Goal: Transaction & Acquisition: Purchase product/service

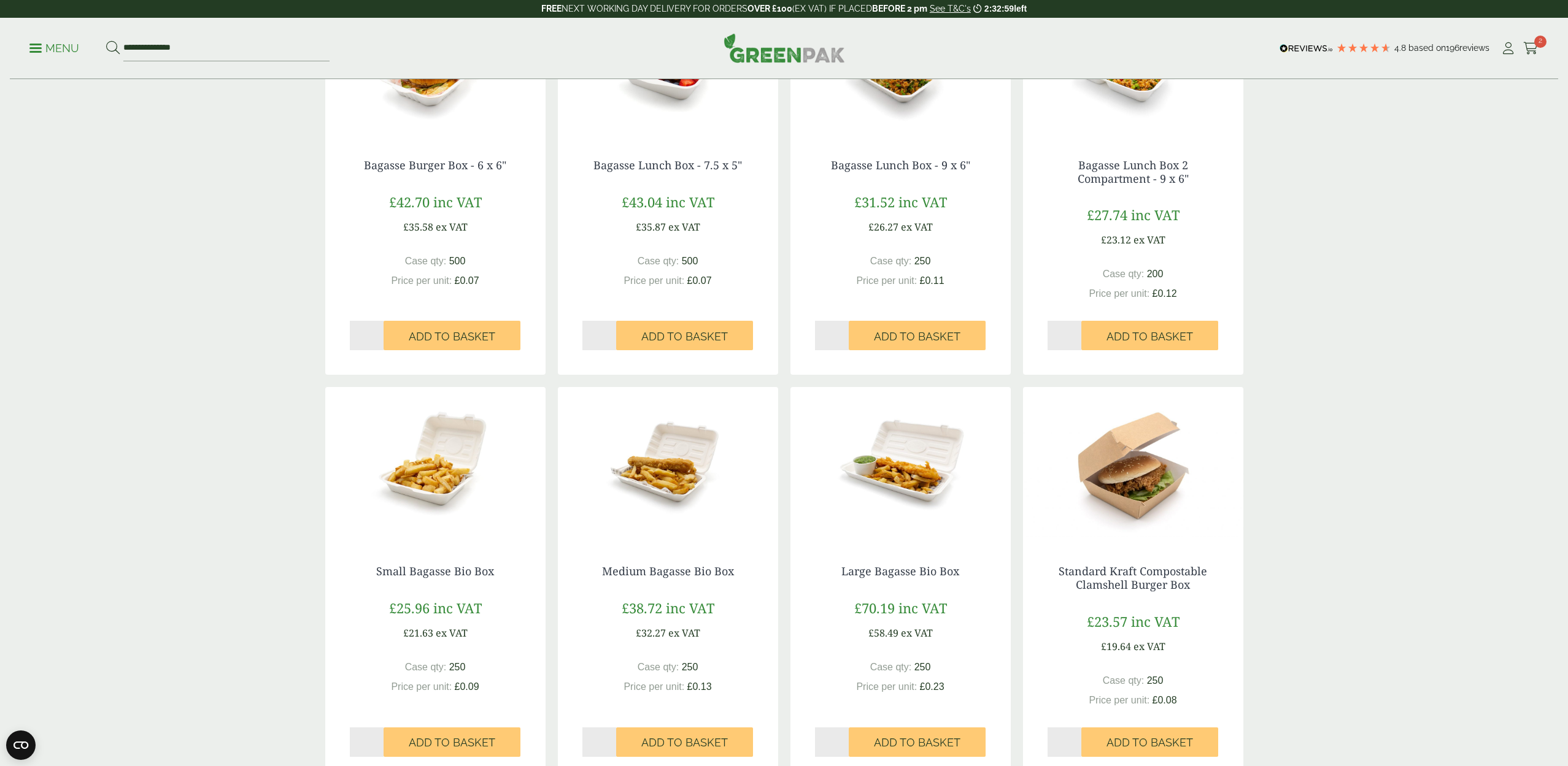
scroll to position [347, 0]
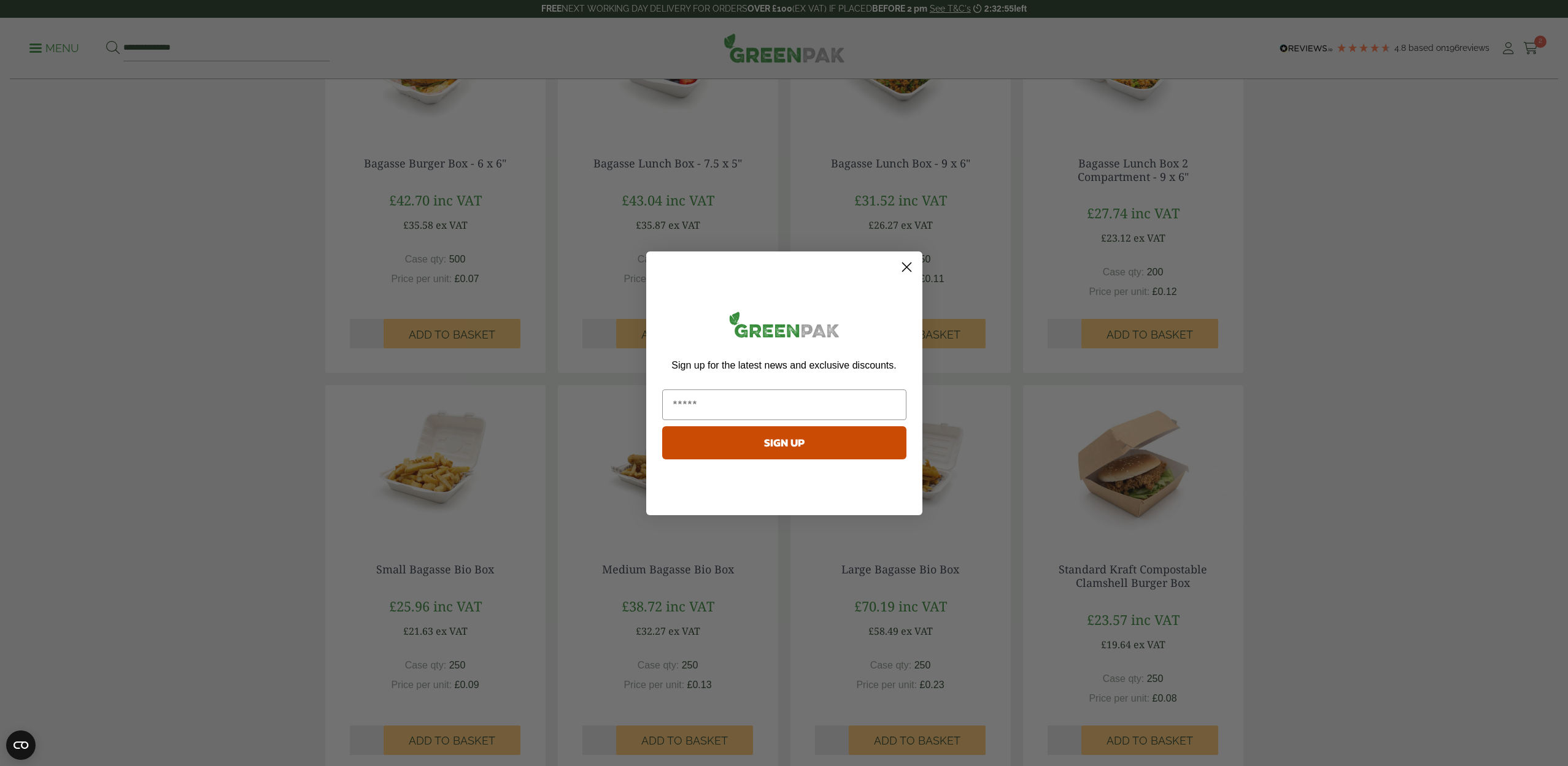
click at [904, 267] on circle "Close dialog" at bounding box center [906, 266] width 21 height 21
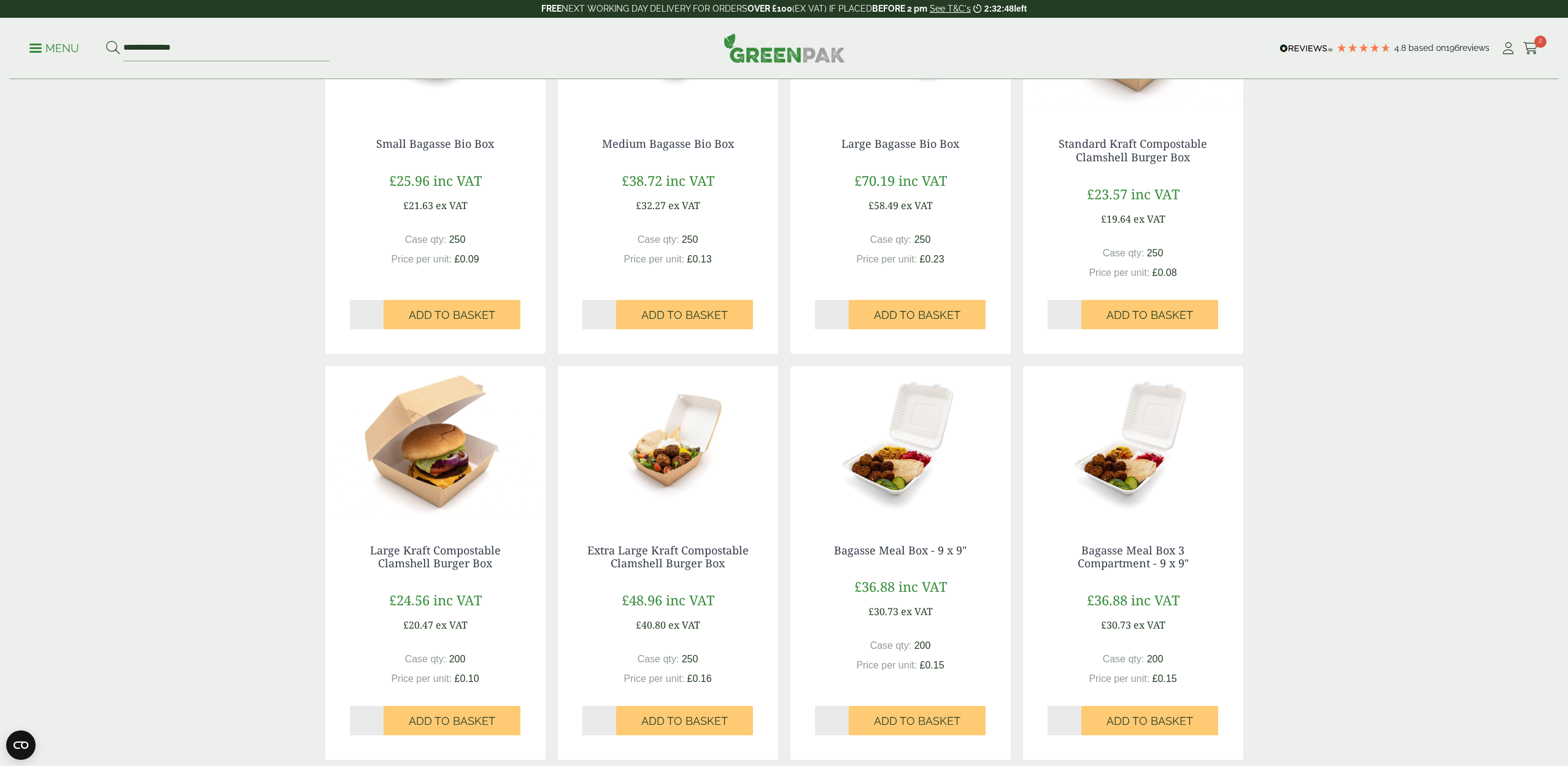
scroll to position [775, 0]
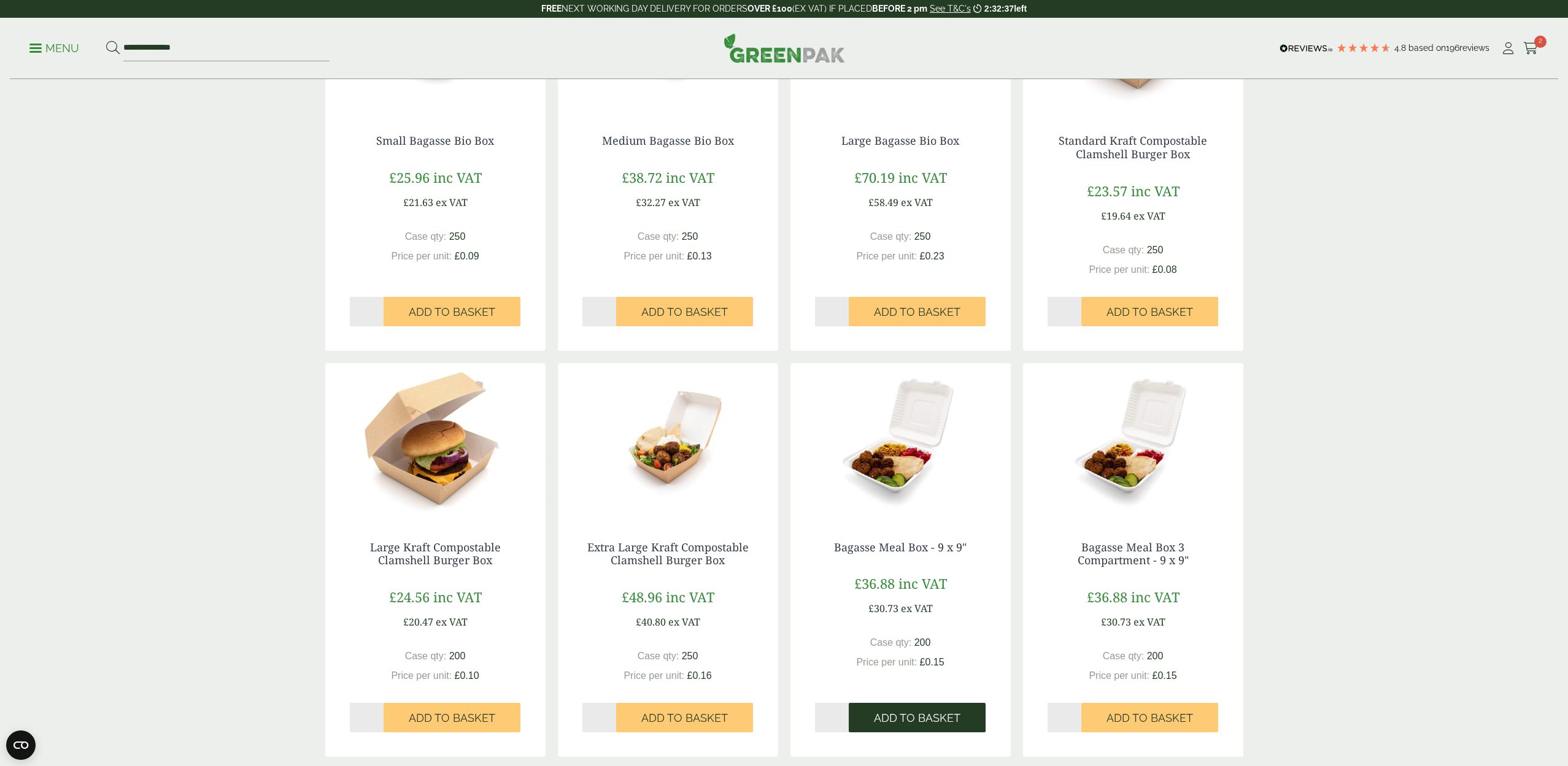
click at [910, 712] on span "Add to Basket" at bounding box center [917, 718] width 87 height 13
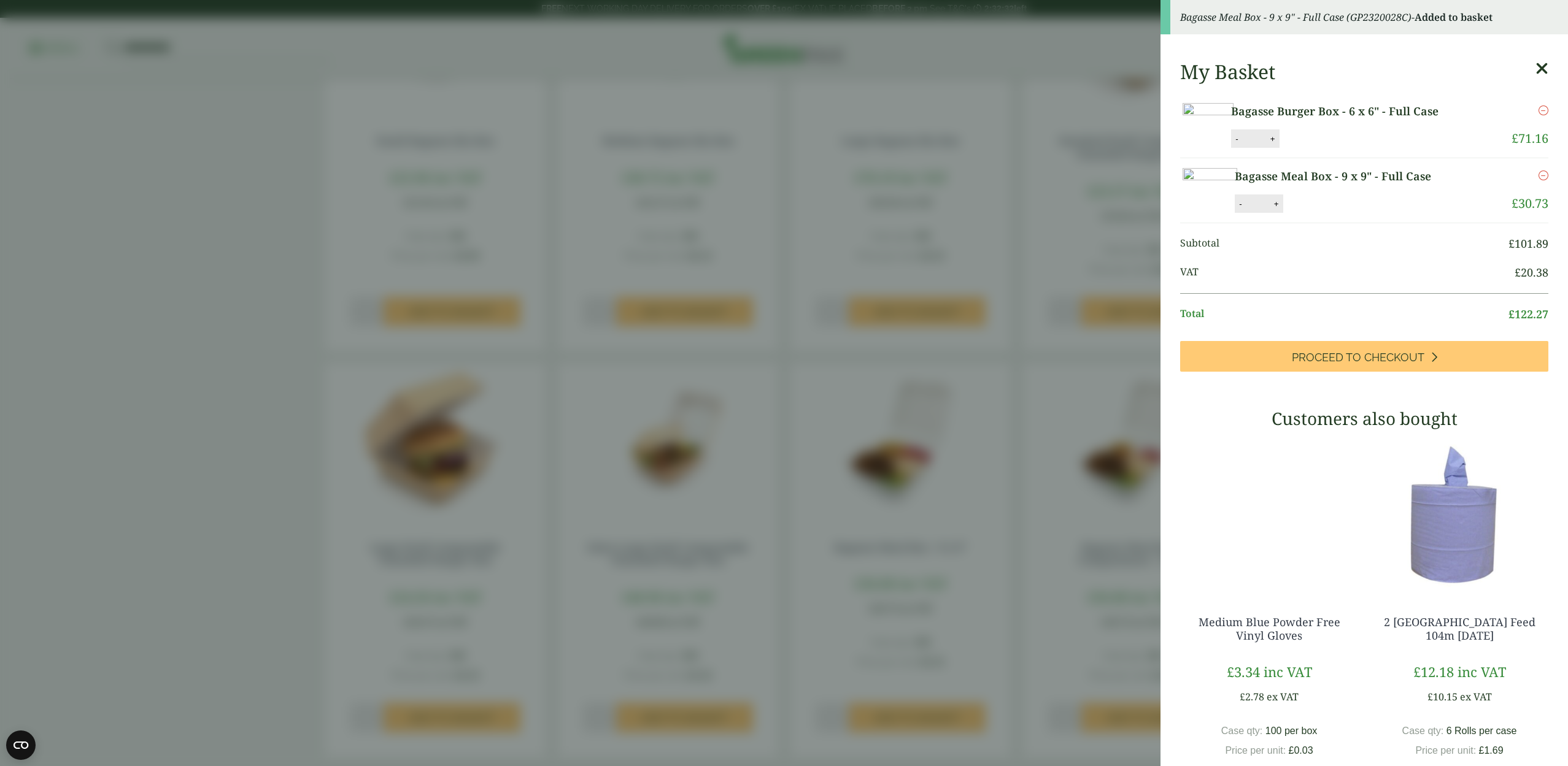
click at [981, 586] on aside "Bagasse Meal Box - 9 x 9" - Full Case (GP2320028C) - Added to basket My Basket …" at bounding box center [784, 383] width 1568 height 766
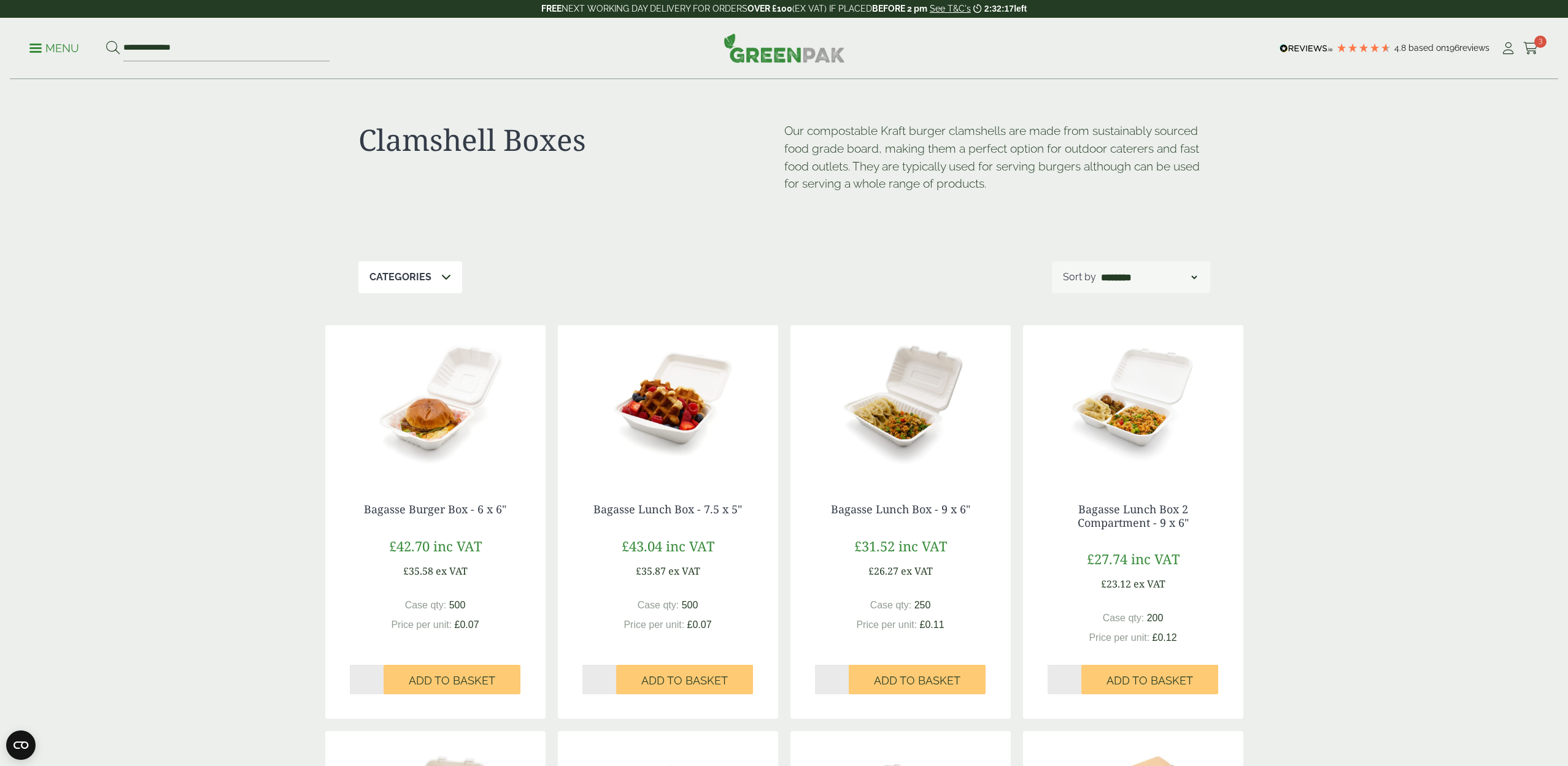
scroll to position [1, 1]
click at [40, 42] on p "Menu" at bounding box center [54, 48] width 50 height 15
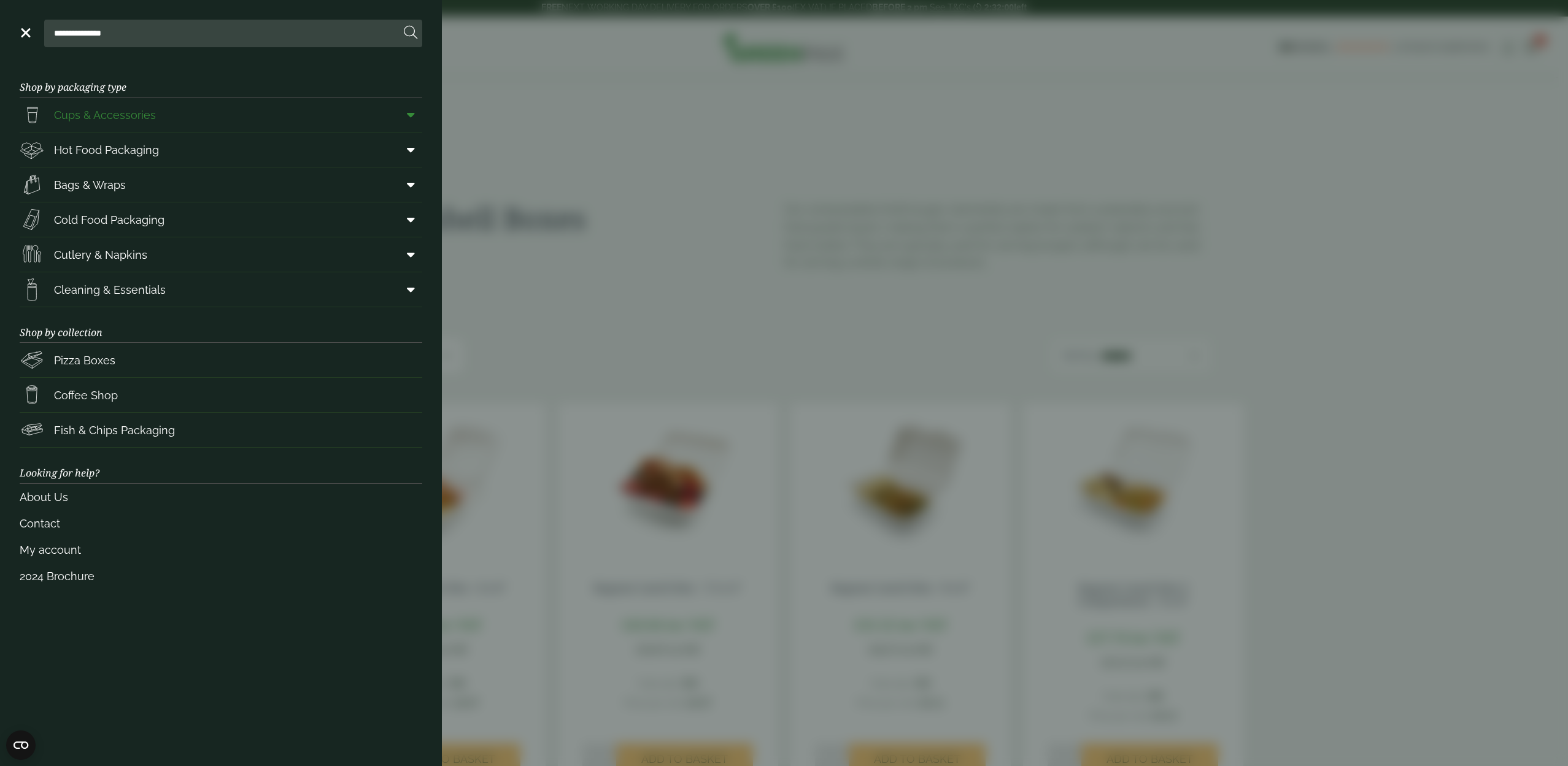
click at [109, 117] on span "Cups & Accessories" at bounding box center [105, 115] width 102 height 17
click at [141, 146] on span "Hot Food Packaging" at bounding box center [106, 150] width 105 height 17
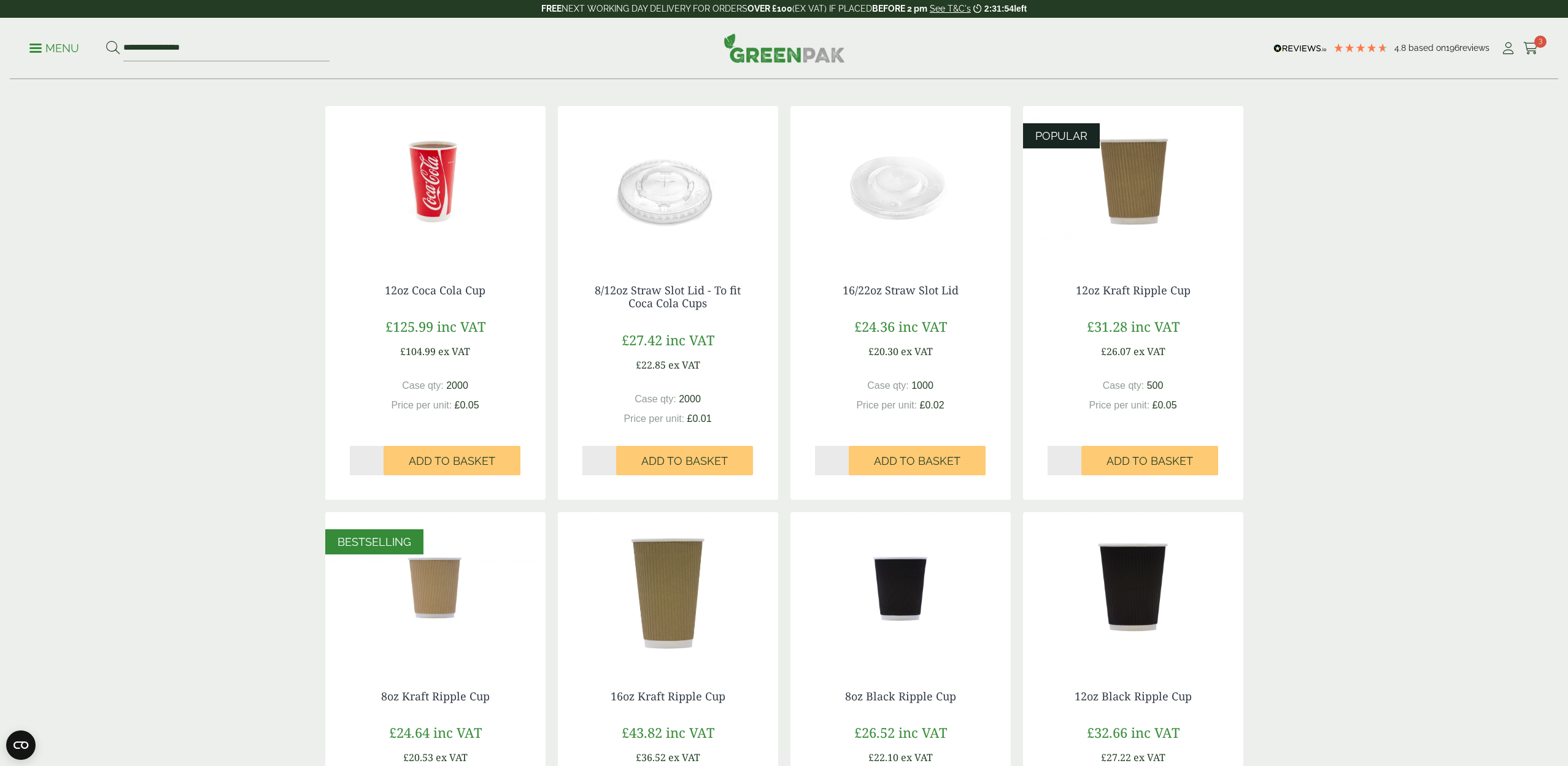
scroll to position [185, 0]
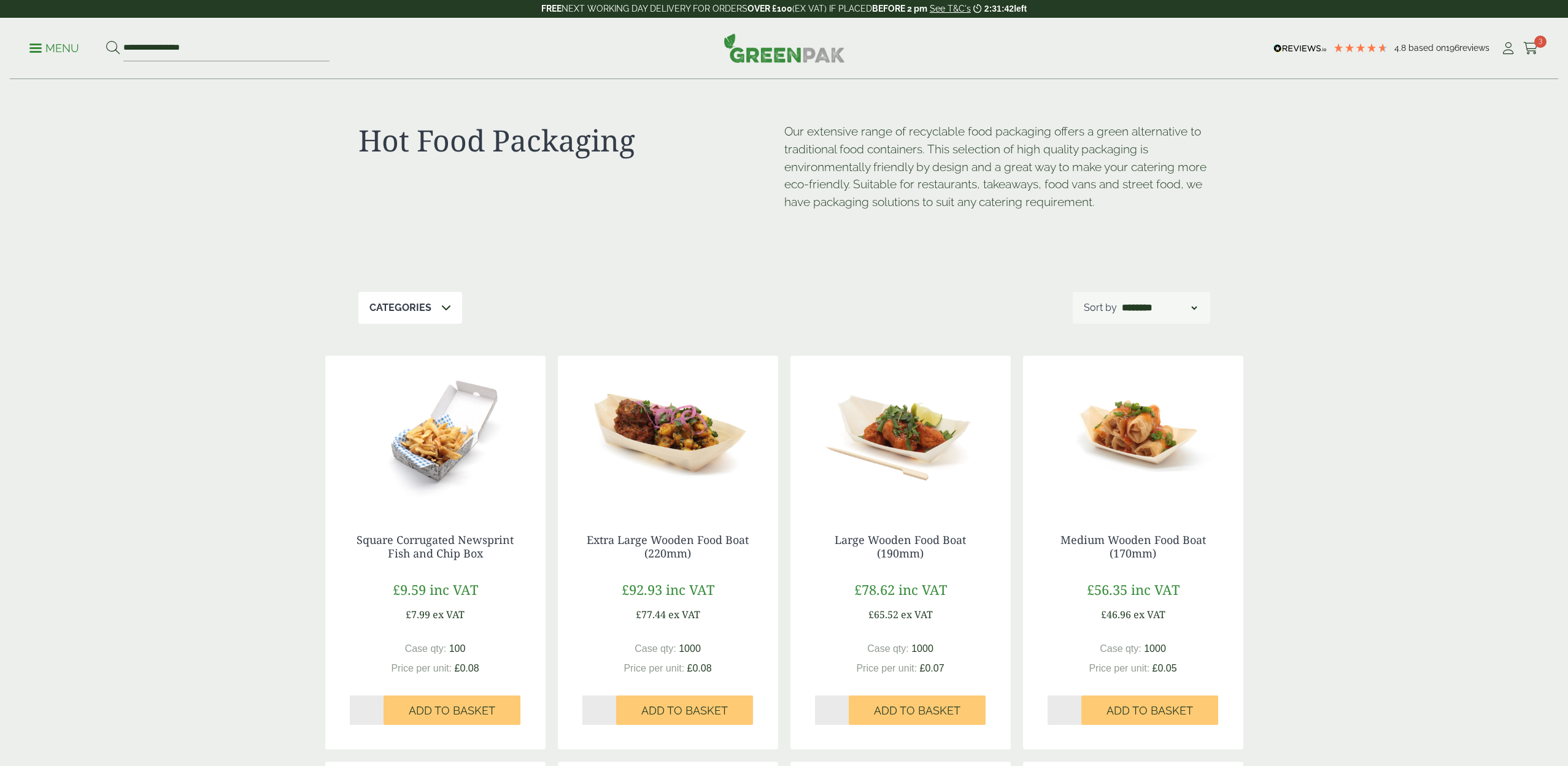
click at [52, 46] on p "Menu" at bounding box center [54, 48] width 50 height 15
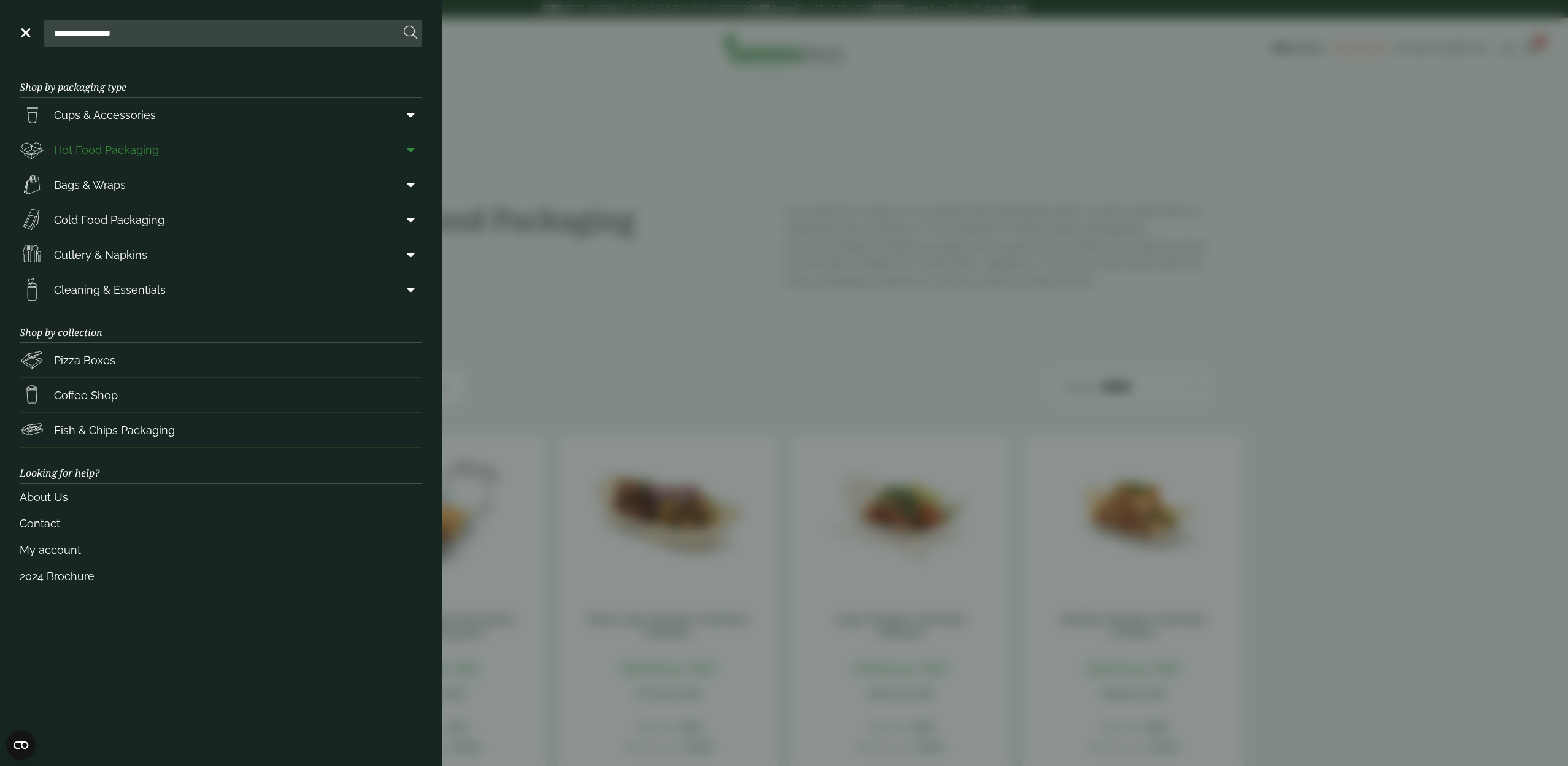
click at [413, 149] on icon at bounding box center [411, 150] width 8 height 13
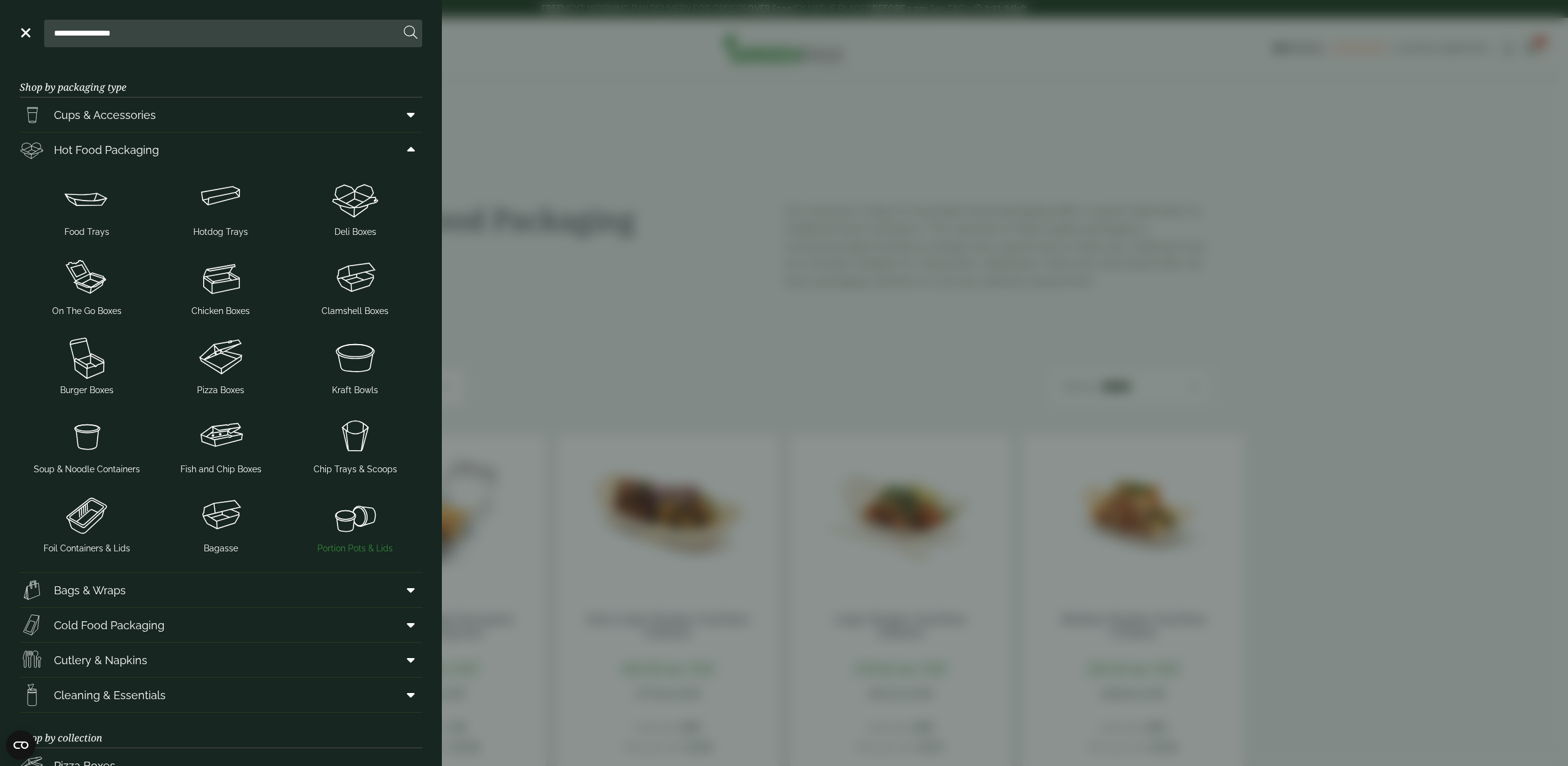
click at [361, 521] on img at bounding box center [355, 515] width 125 height 49
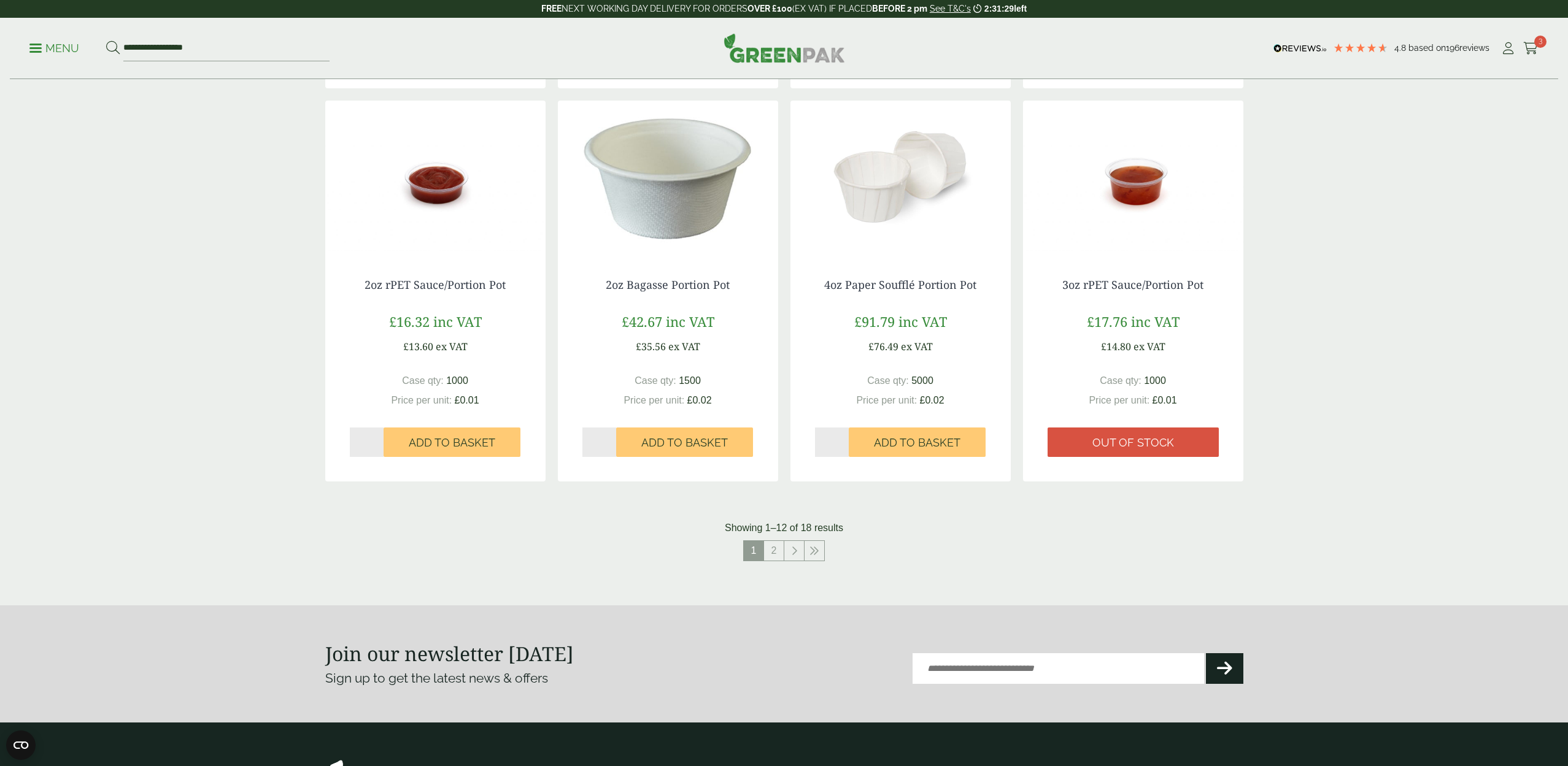
scroll to position [1003, 0]
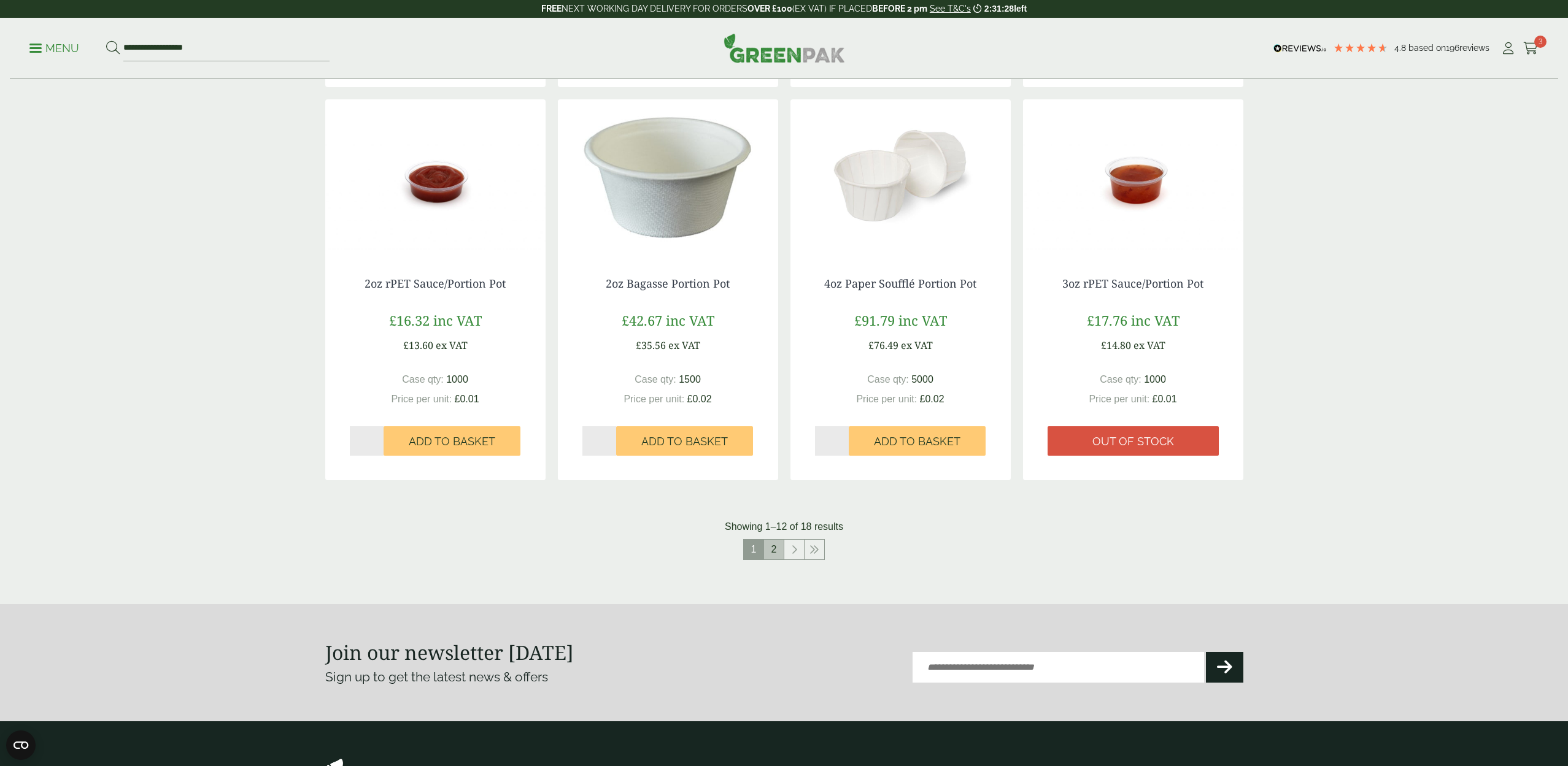
click at [771, 545] on link "2" at bounding box center [774, 549] width 20 height 20
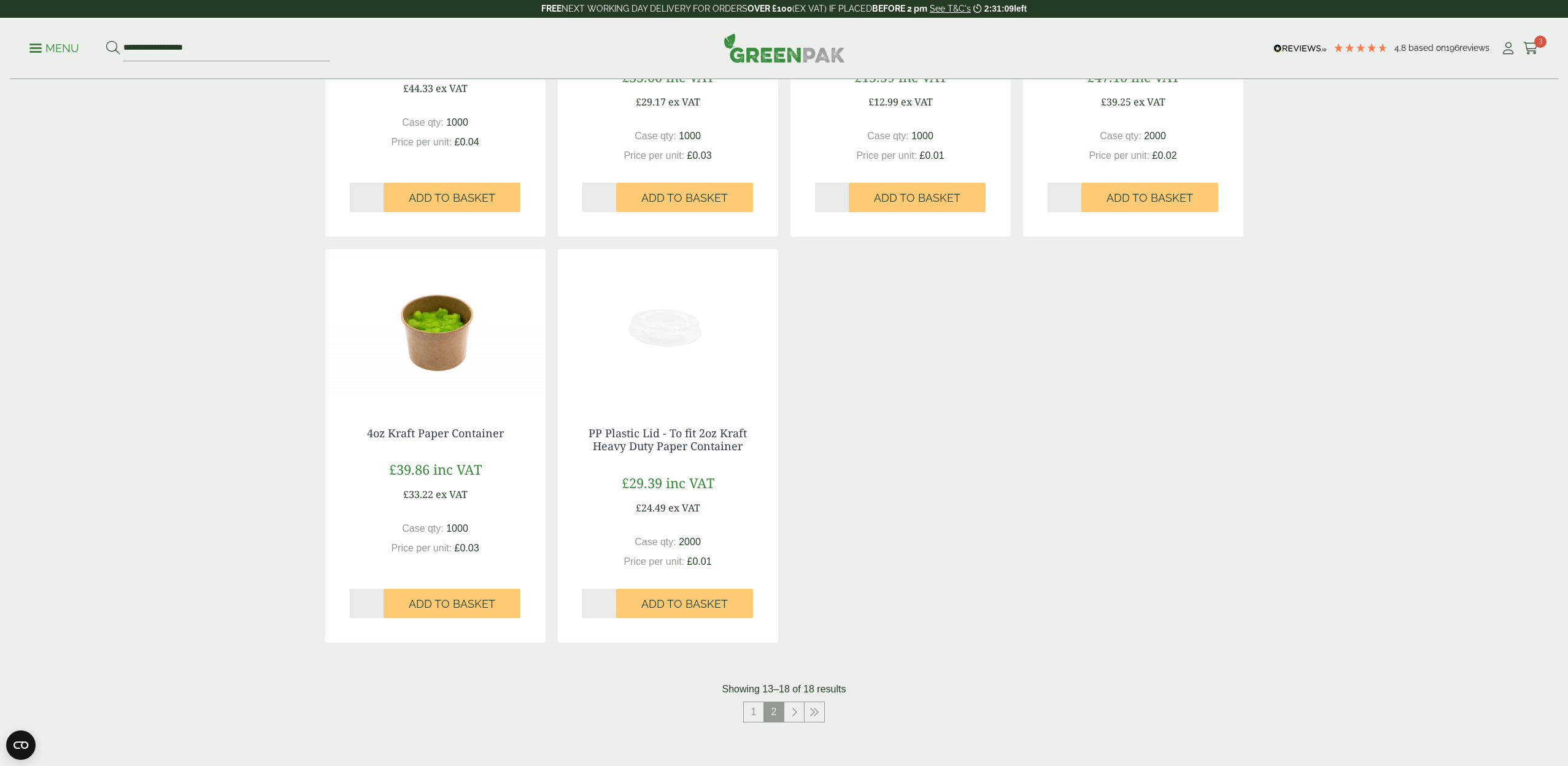
scroll to position [449, 0]
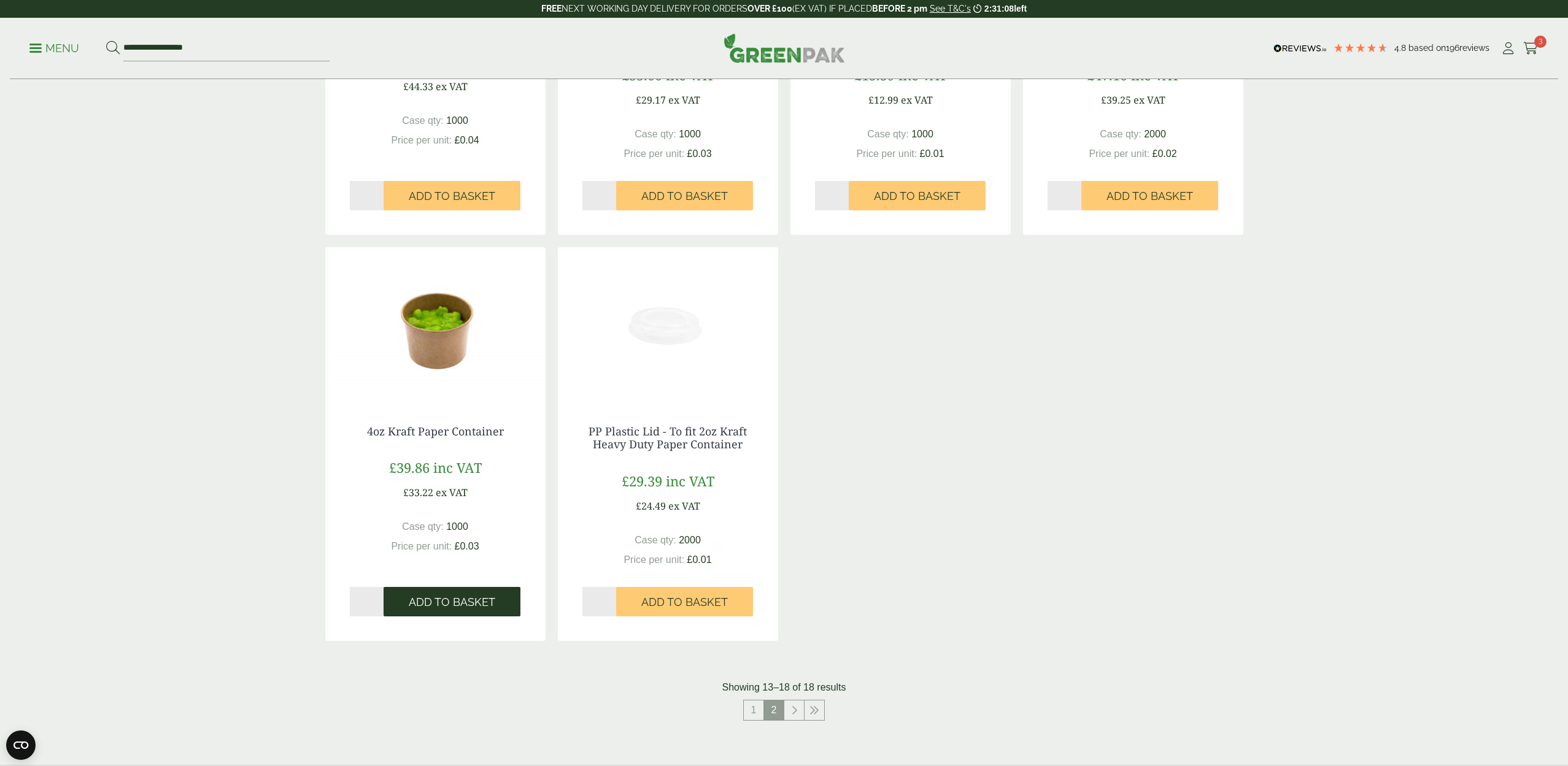
click at [453, 596] on span "Add to Basket" at bounding box center [452, 602] width 87 height 13
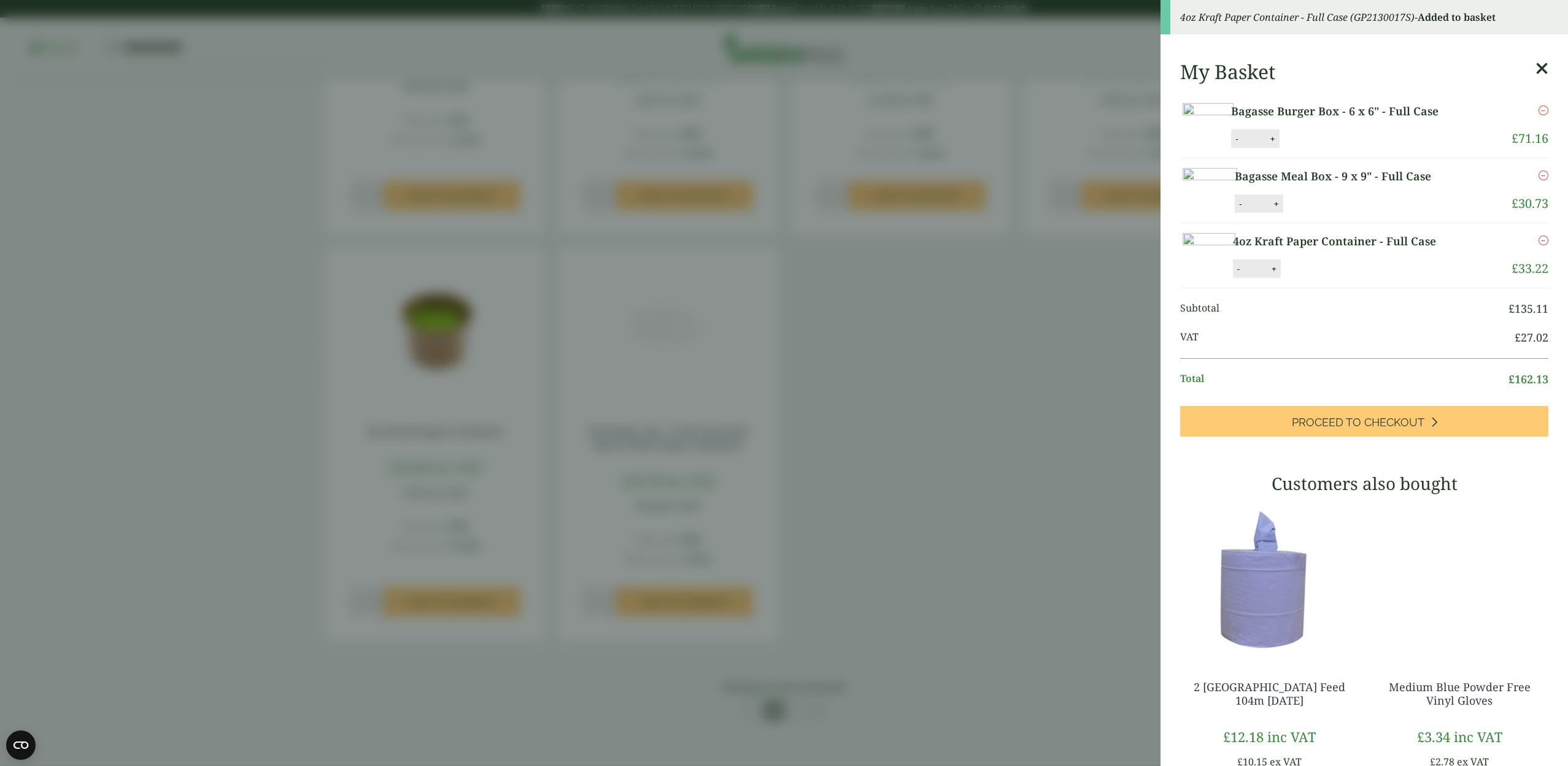
click at [1070, 598] on aside "4oz Kraft Paper Container - Full Case (GP2130017S) - Added to basket My Basket …" at bounding box center [784, 383] width 1568 height 766
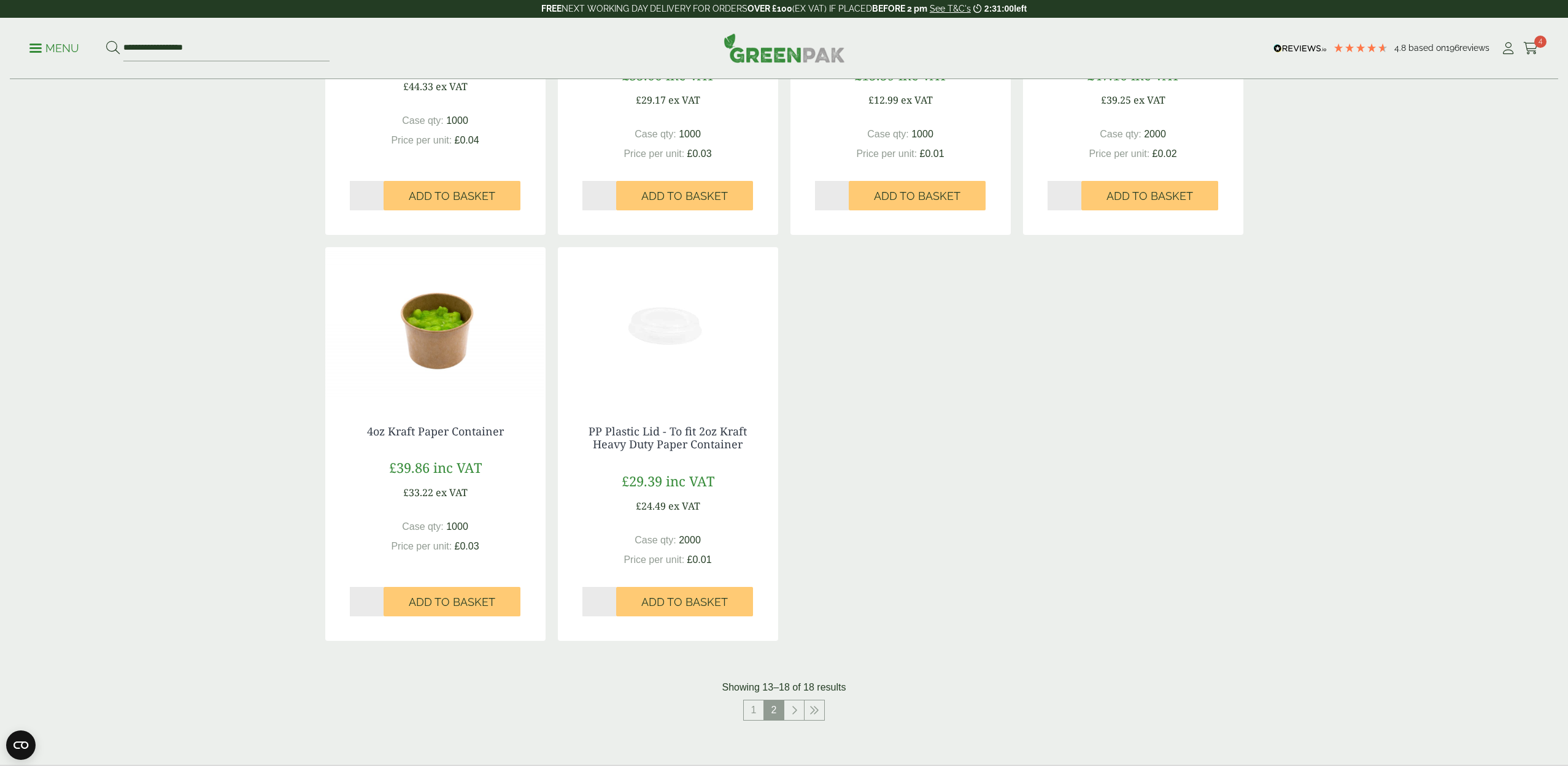
click at [41, 47] on span at bounding box center [35, 48] width 13 height 2
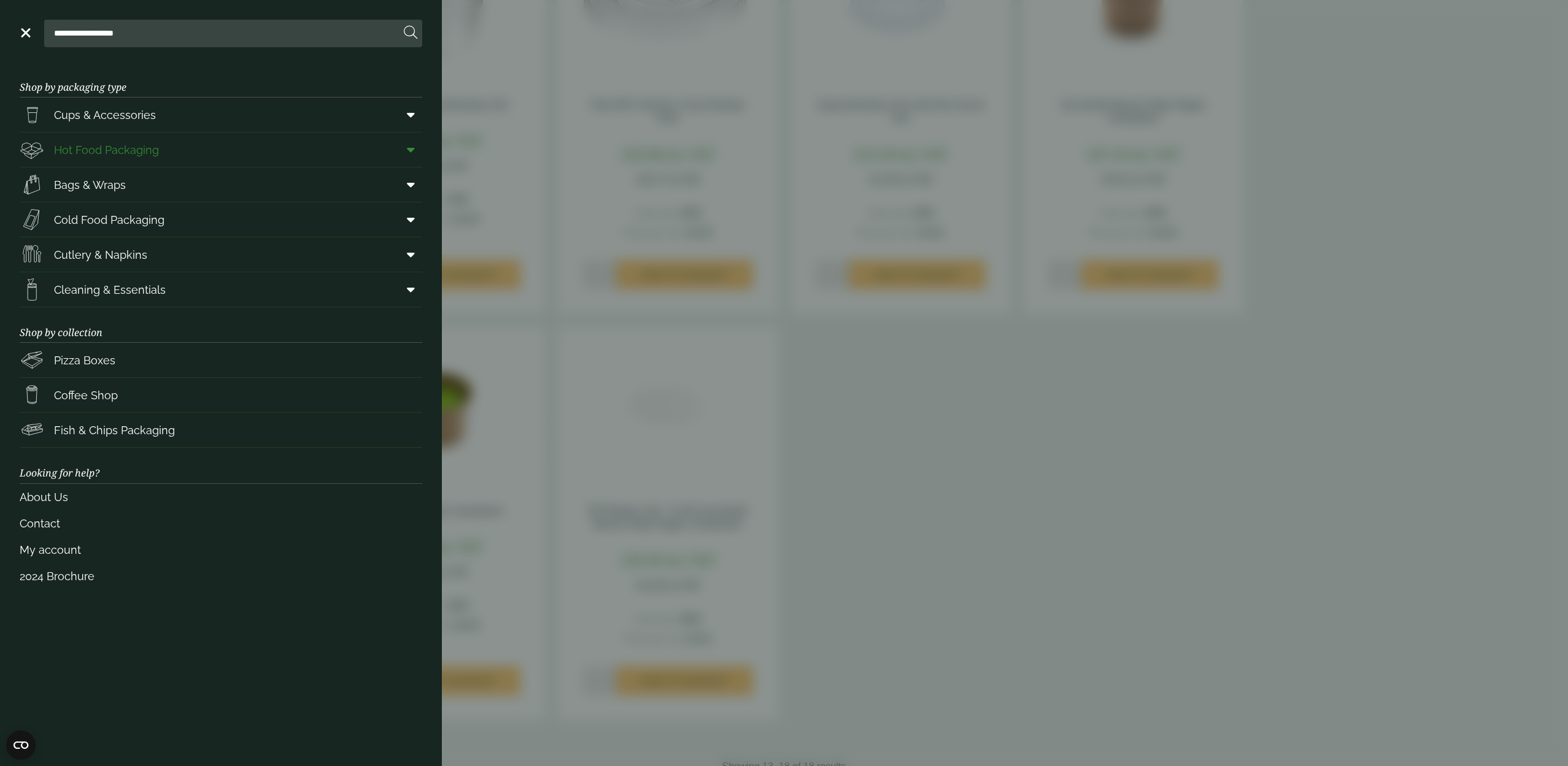
click at [412, 148] on icon at bounding box center [411, 150] width 8 height 13
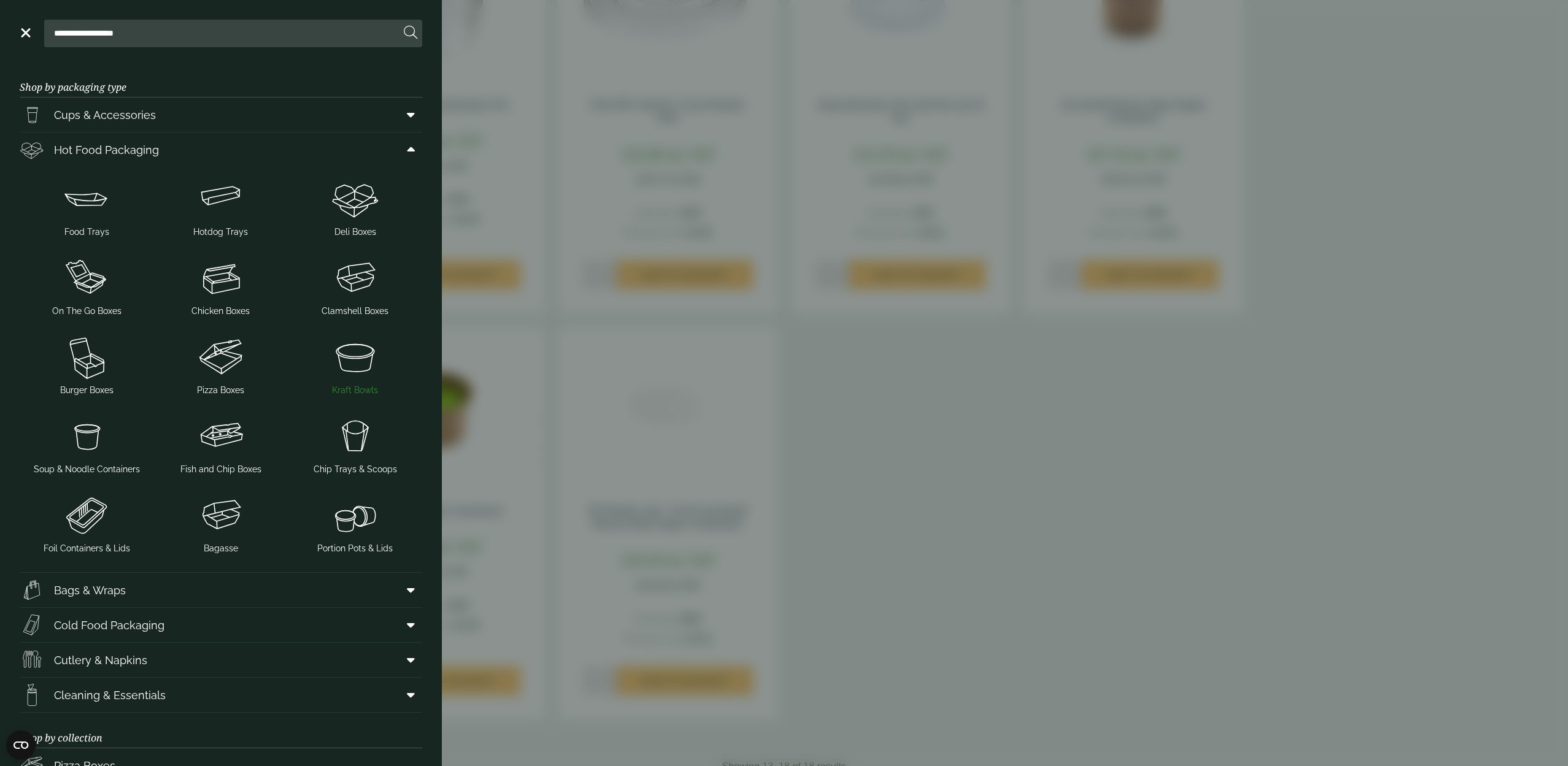
click at [359, 370] on img at bounding box center [355, 357] width 125 height 49
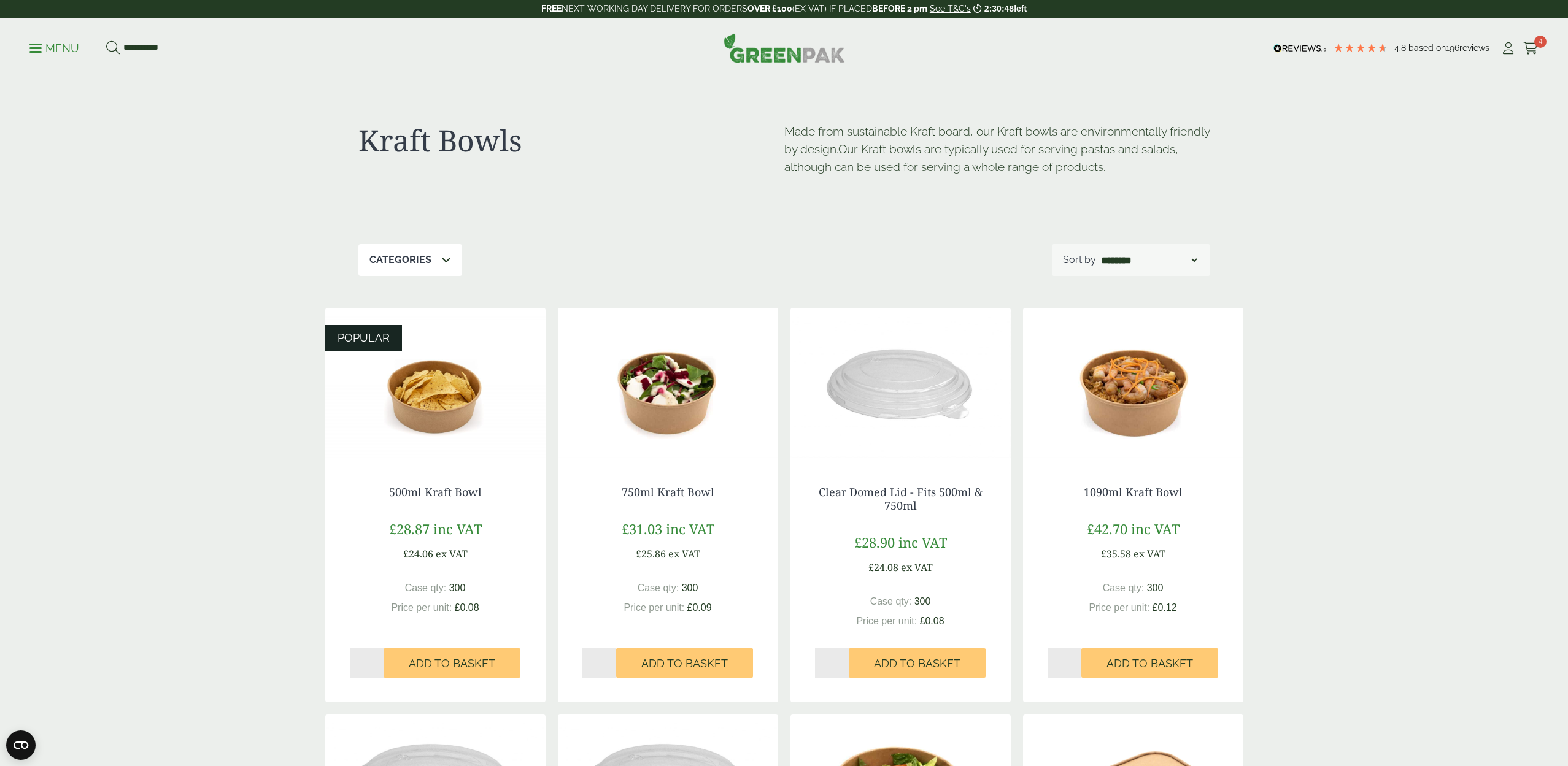
click at [34, 47] on span at bounding box center [35, 48] width 13 height 2
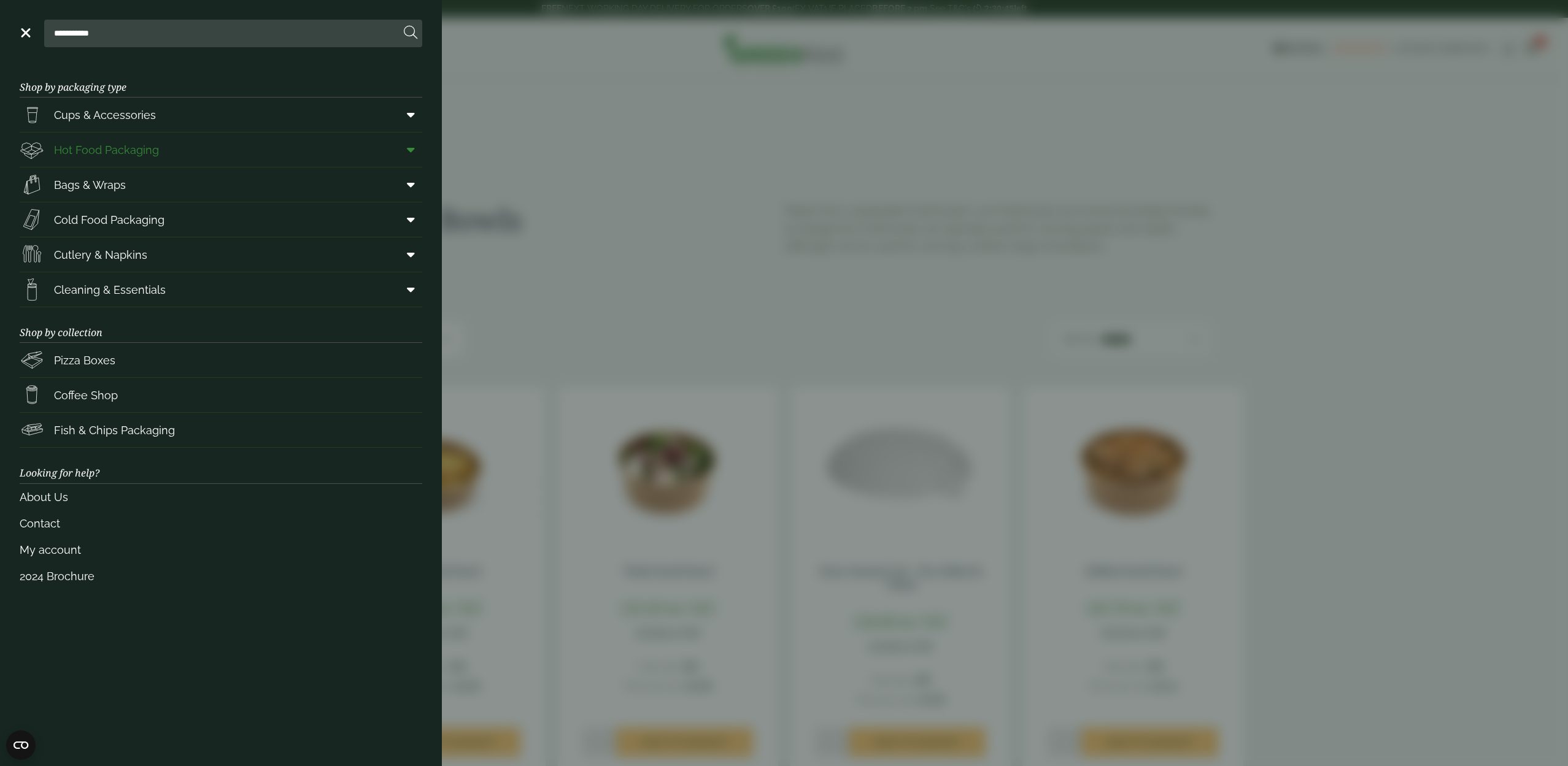
click at [409, 148] on icon at bounding box center [411, 150] width 8 height 13
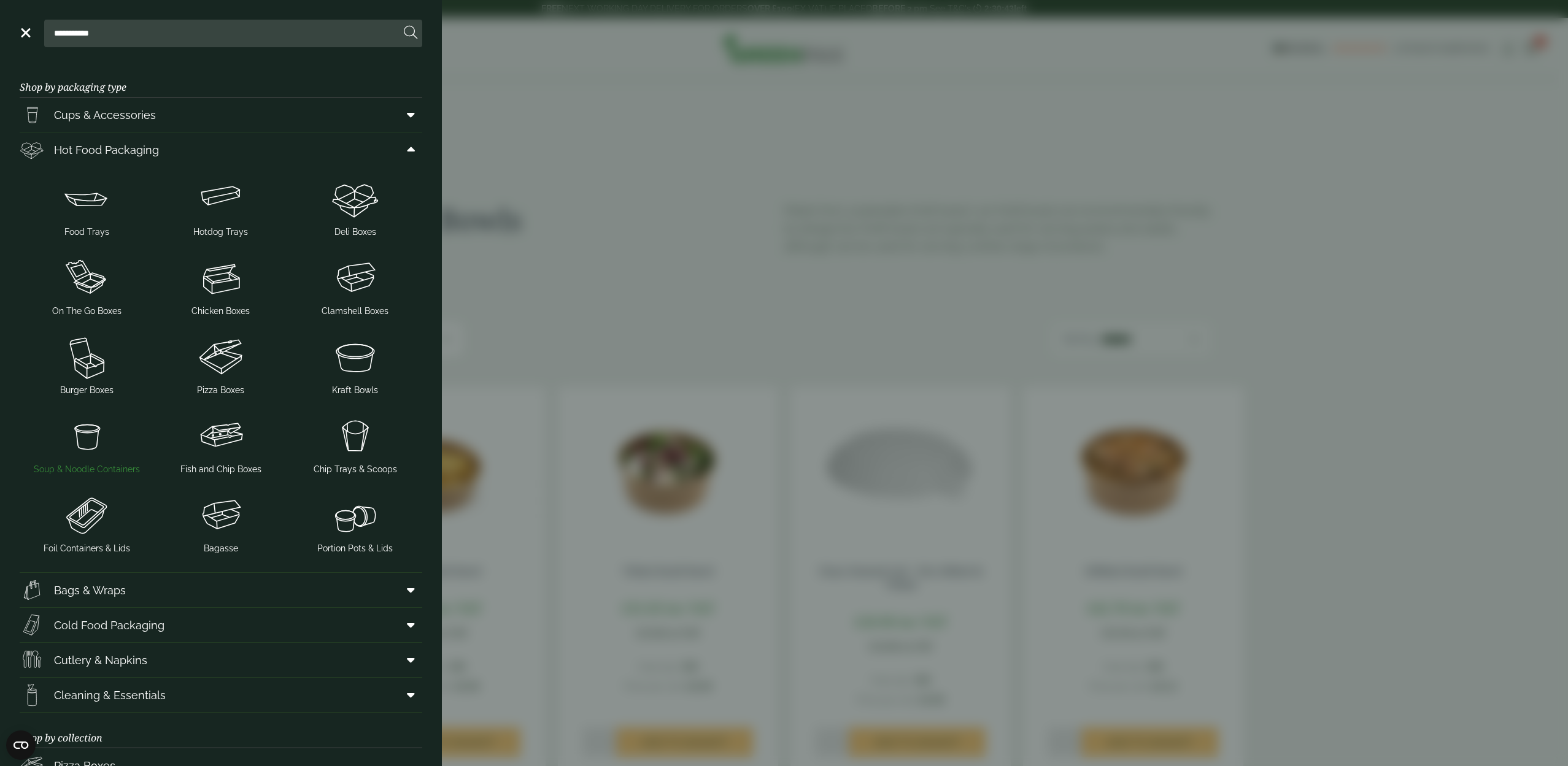
click at [97, 445] on img at bounding box center [87, 436] width 125 height 49
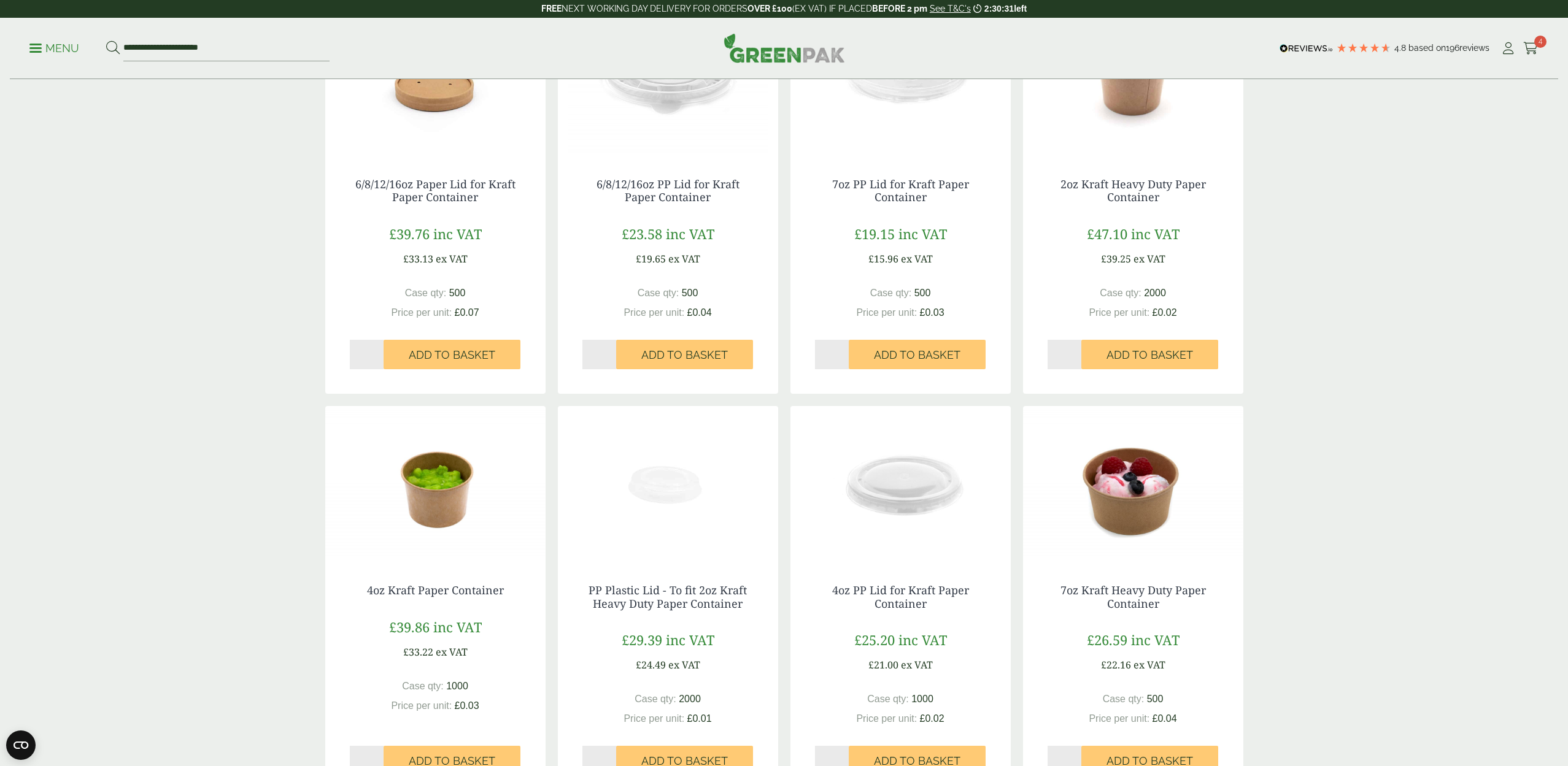
scroll to position [786, 0]
click at [906, 754] on span "Add to Basket" at bounding box center [917, 761] width 87 height 13
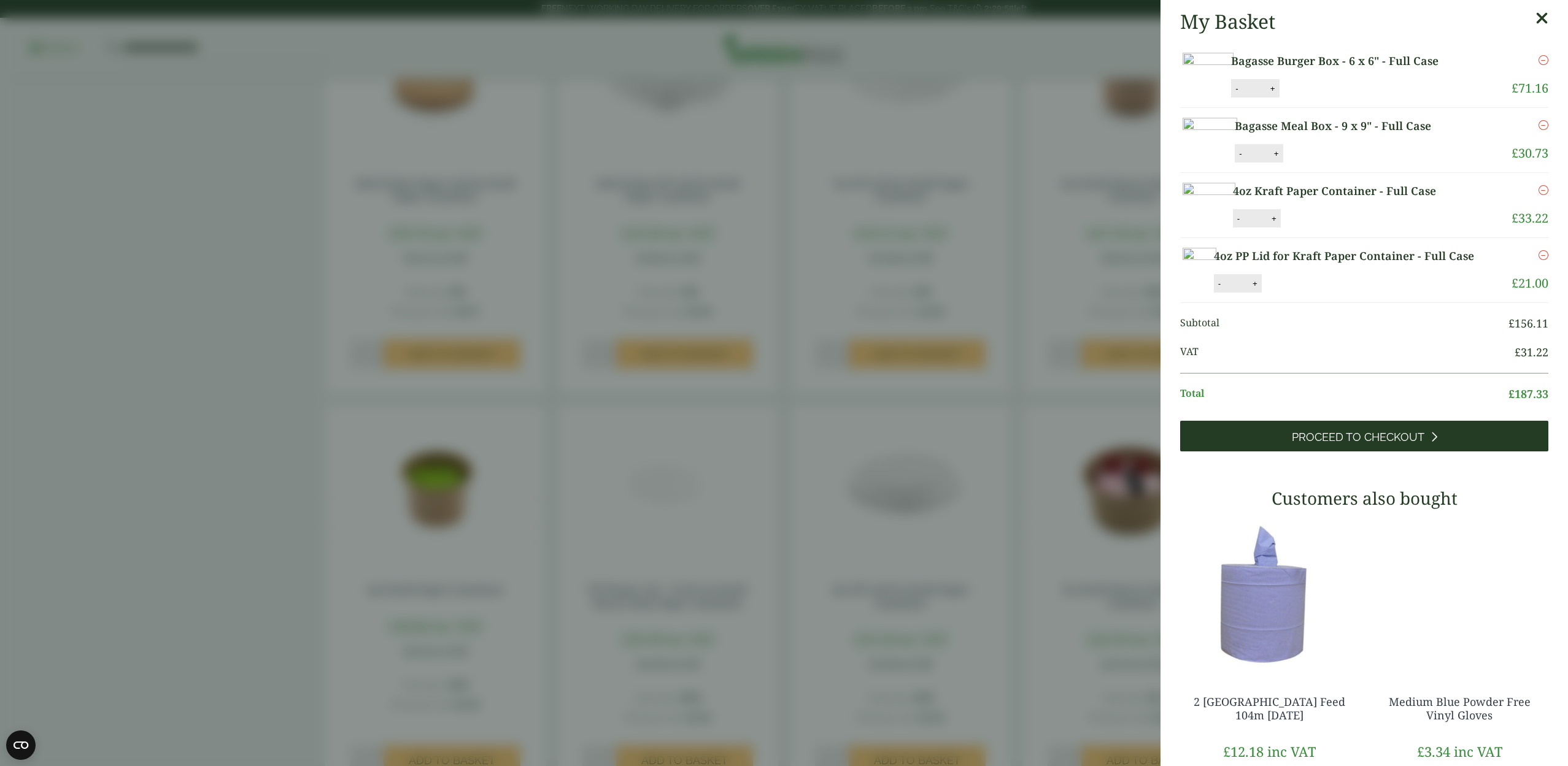
click at [1329, 431] on span "Proceed to Checkout" at bounding box center [1358, 437] width 133 height 13
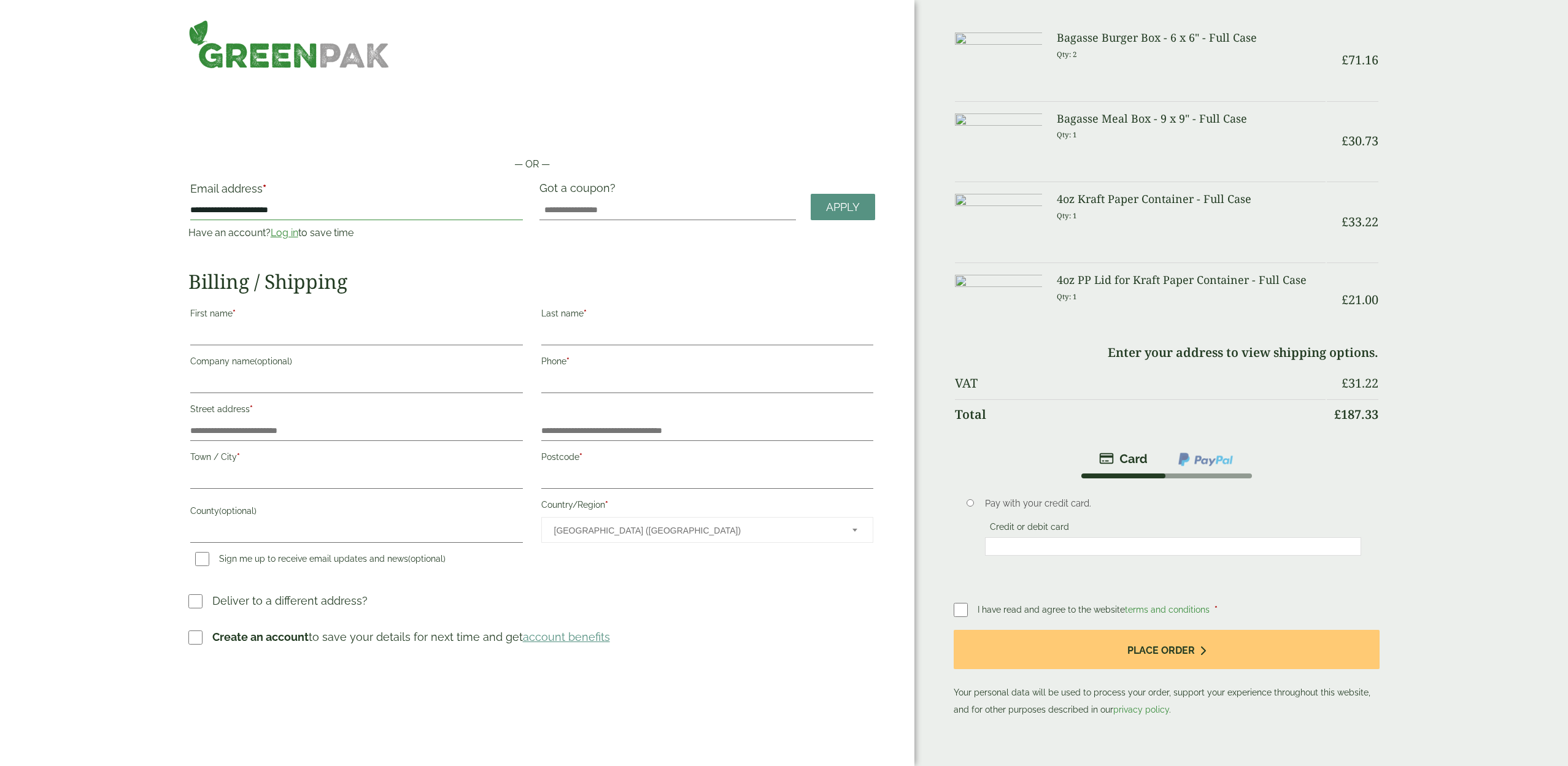
type input "**********"
type input "****"
type input "*****"
drag, startPoint x: 196, startPoint y: 382, endPoint x: 245, endPoint y: 400, distance: 52.2
type input "**********"
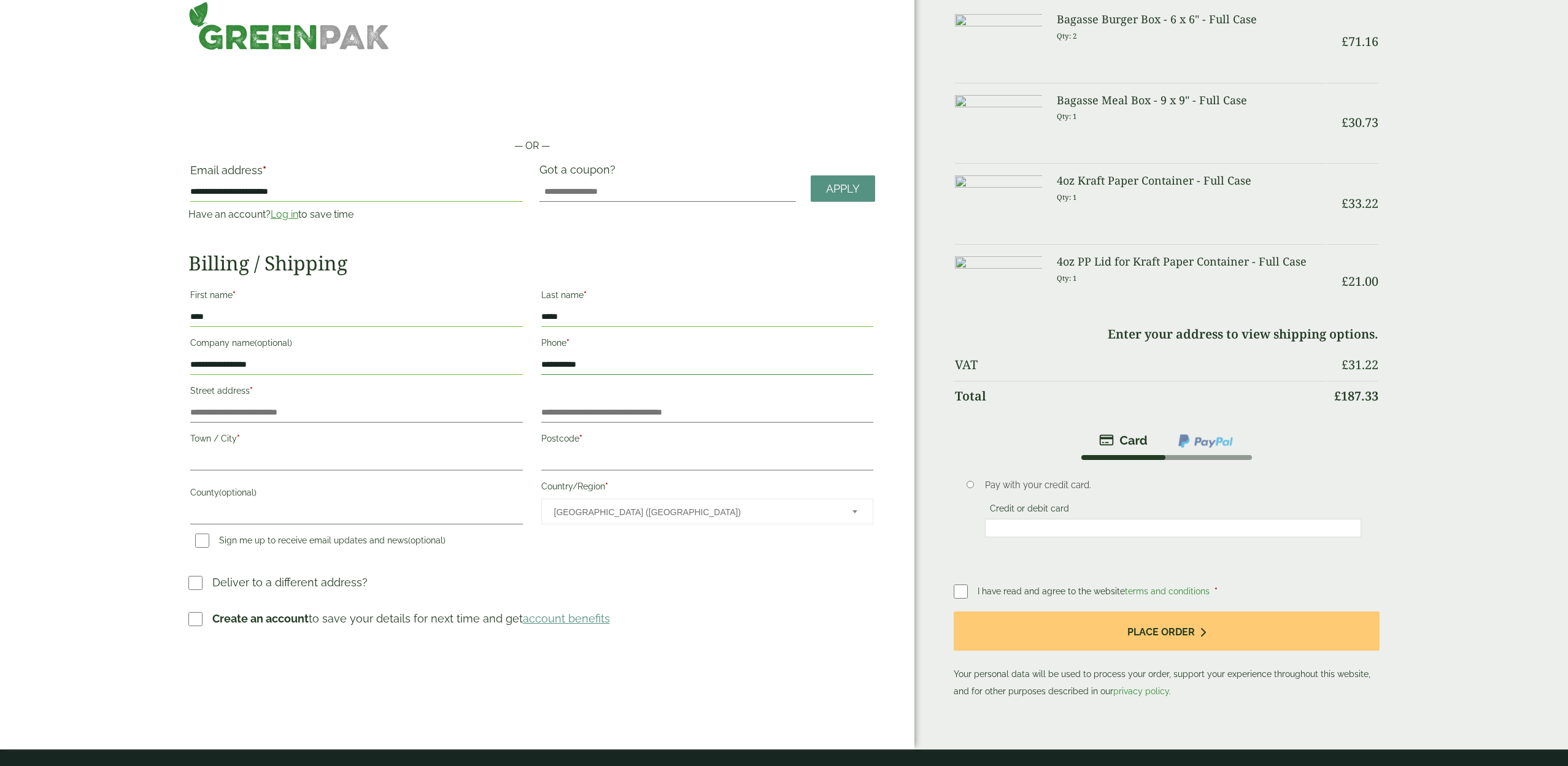
scroll to position [19, 0]
type input "**********"
click at [204, 402] on label "Street address *" at bounding box center [357, 392] width 333 height 21
click at [204, 403] on input "Street address *" at bounding box center [357, 413] width 333 height 20
type input "**********"
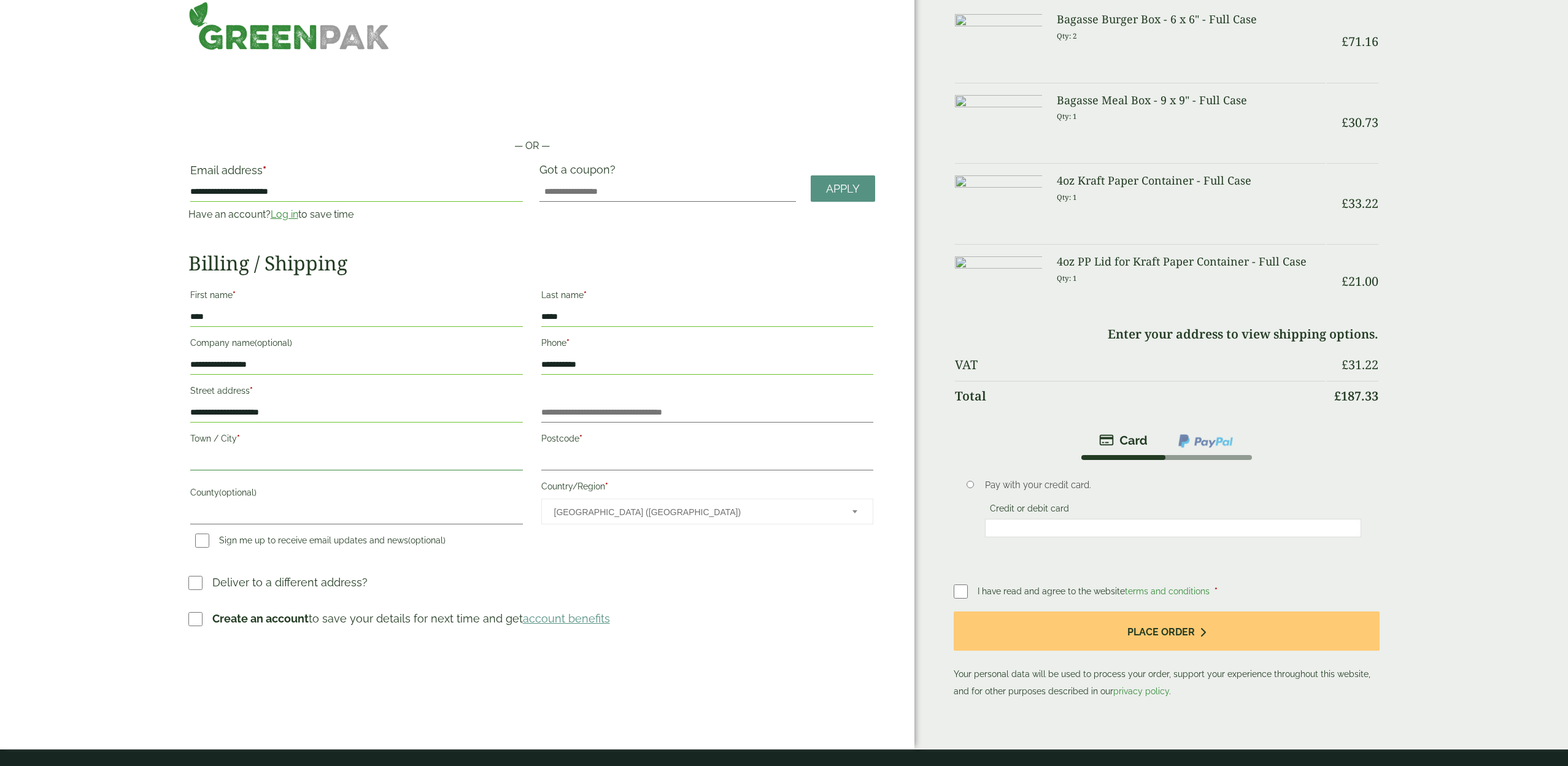
drag, startPoint x: 224, startPoint y: 460, endPoint x: 231, endPoint y: 460, distance: 7.0
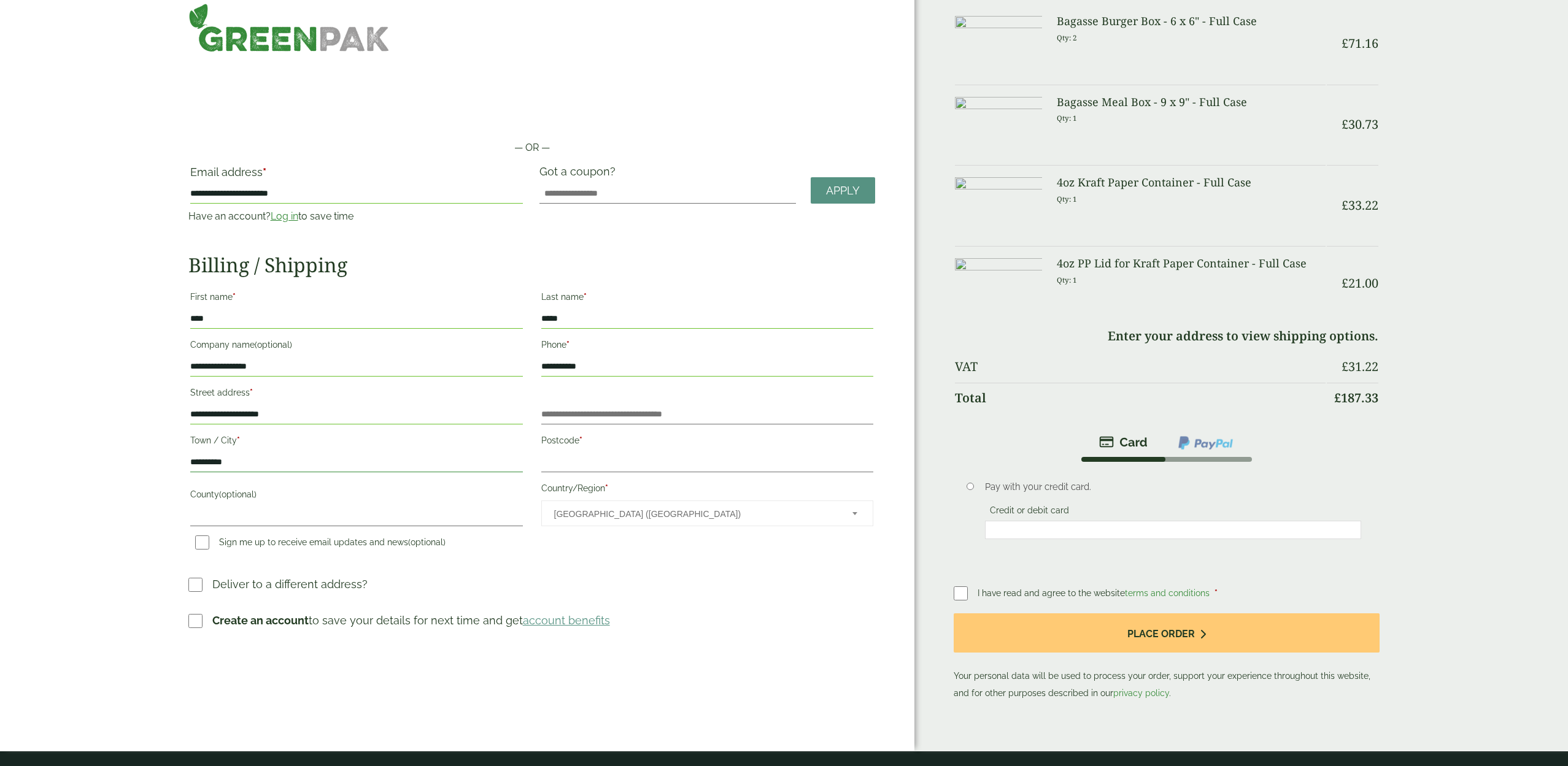
type input "**********"
drag, startPoint x: 563, startPoint y: 459, endPoint x: 570, endPoint y: 460, distance: 7.1
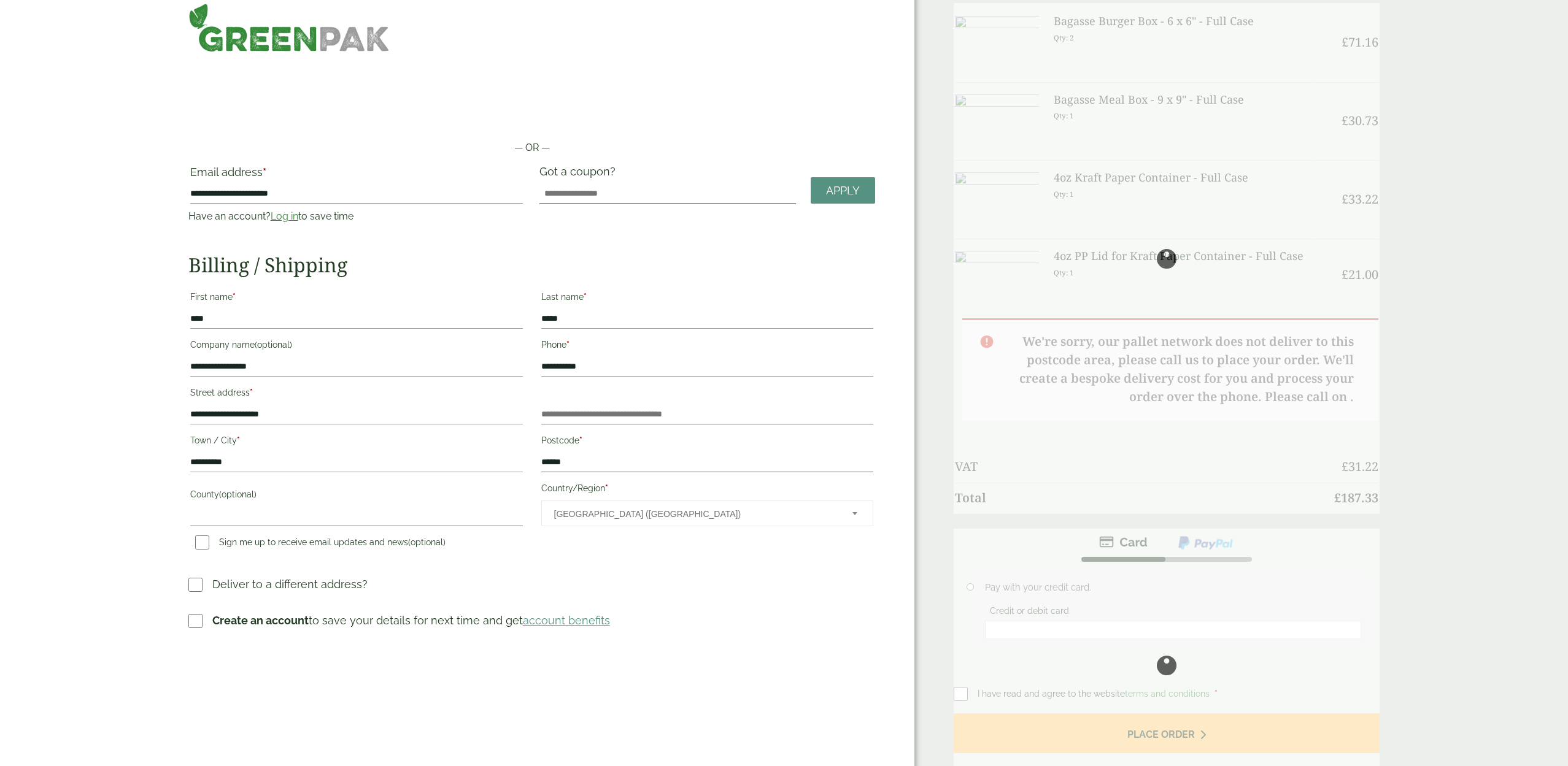
scroll to position [15, 0]
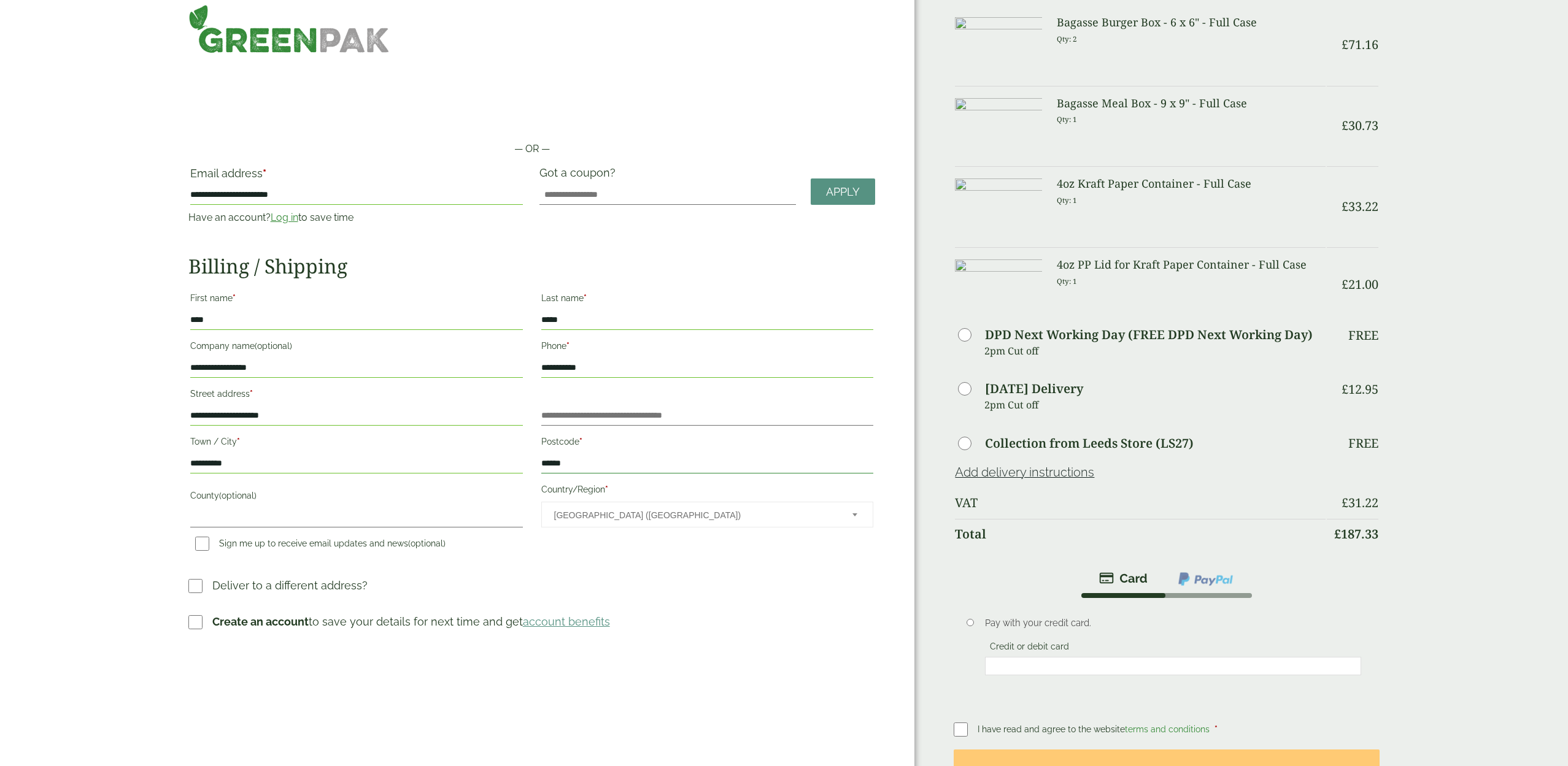
type input "******"
click at [1155, 749] on button "Place order" at bounding box center [1166, 769] width 426 height 40
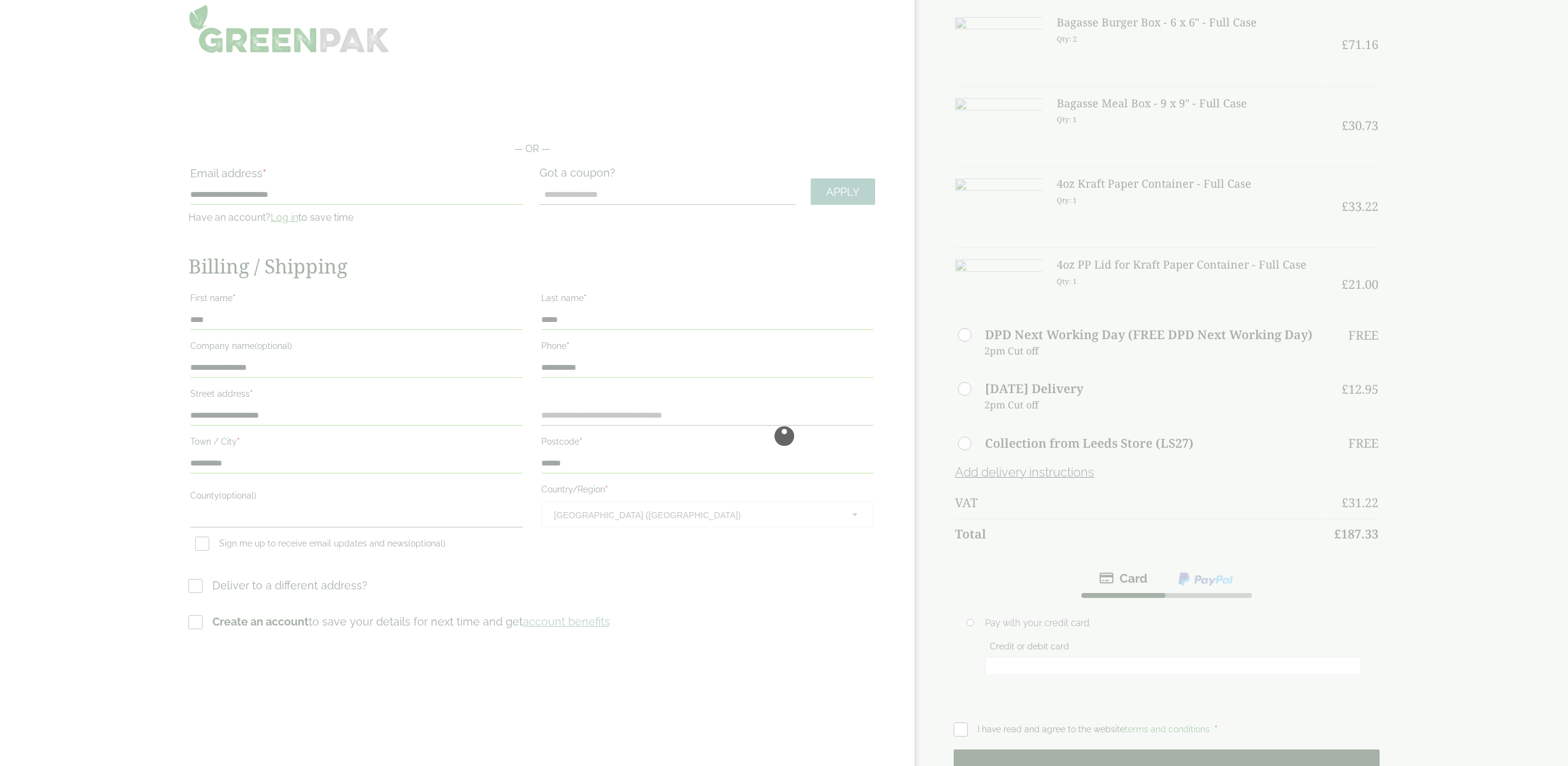
scroll to position [0, 0]
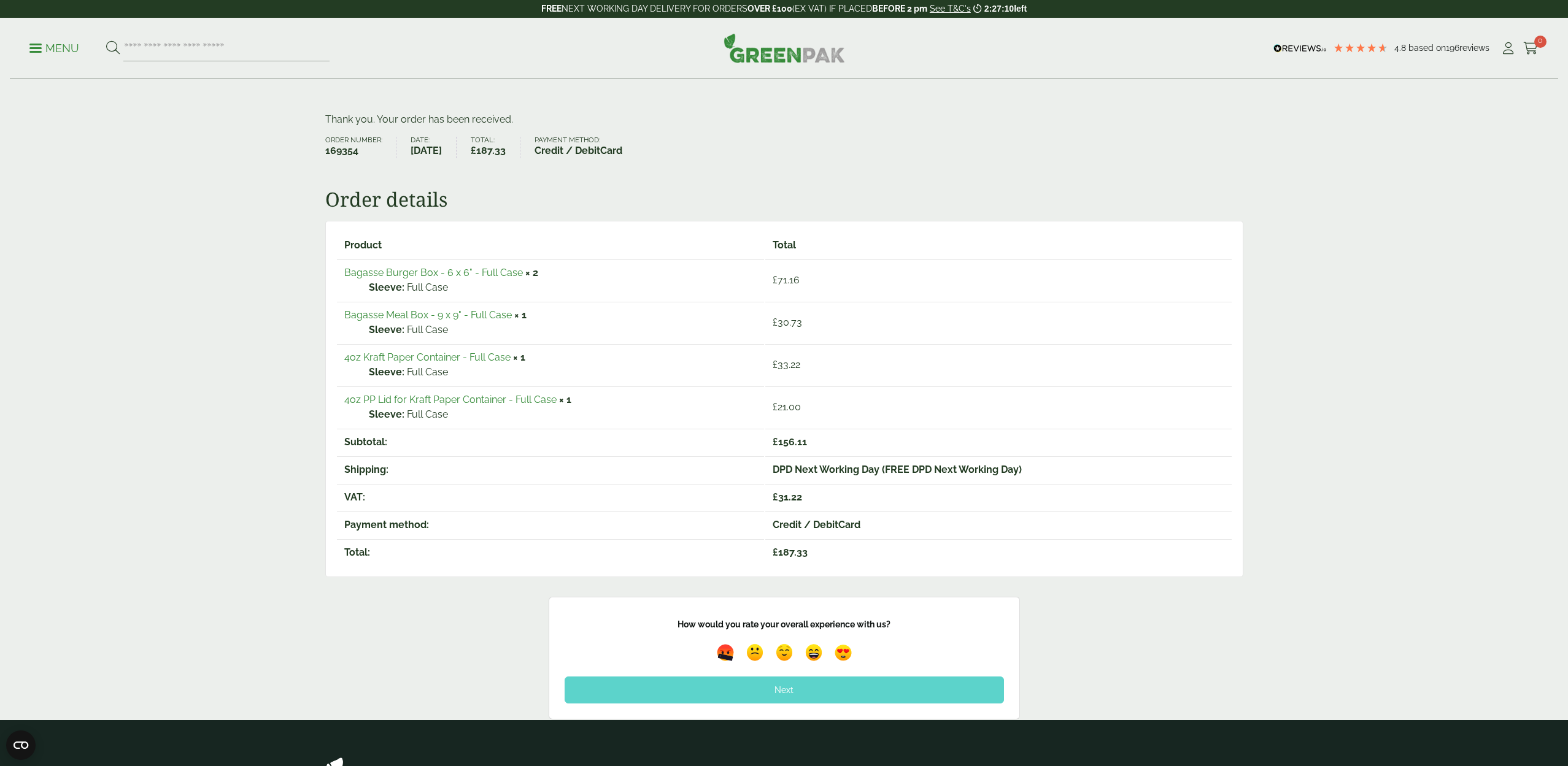
scroll to position [84, 0]
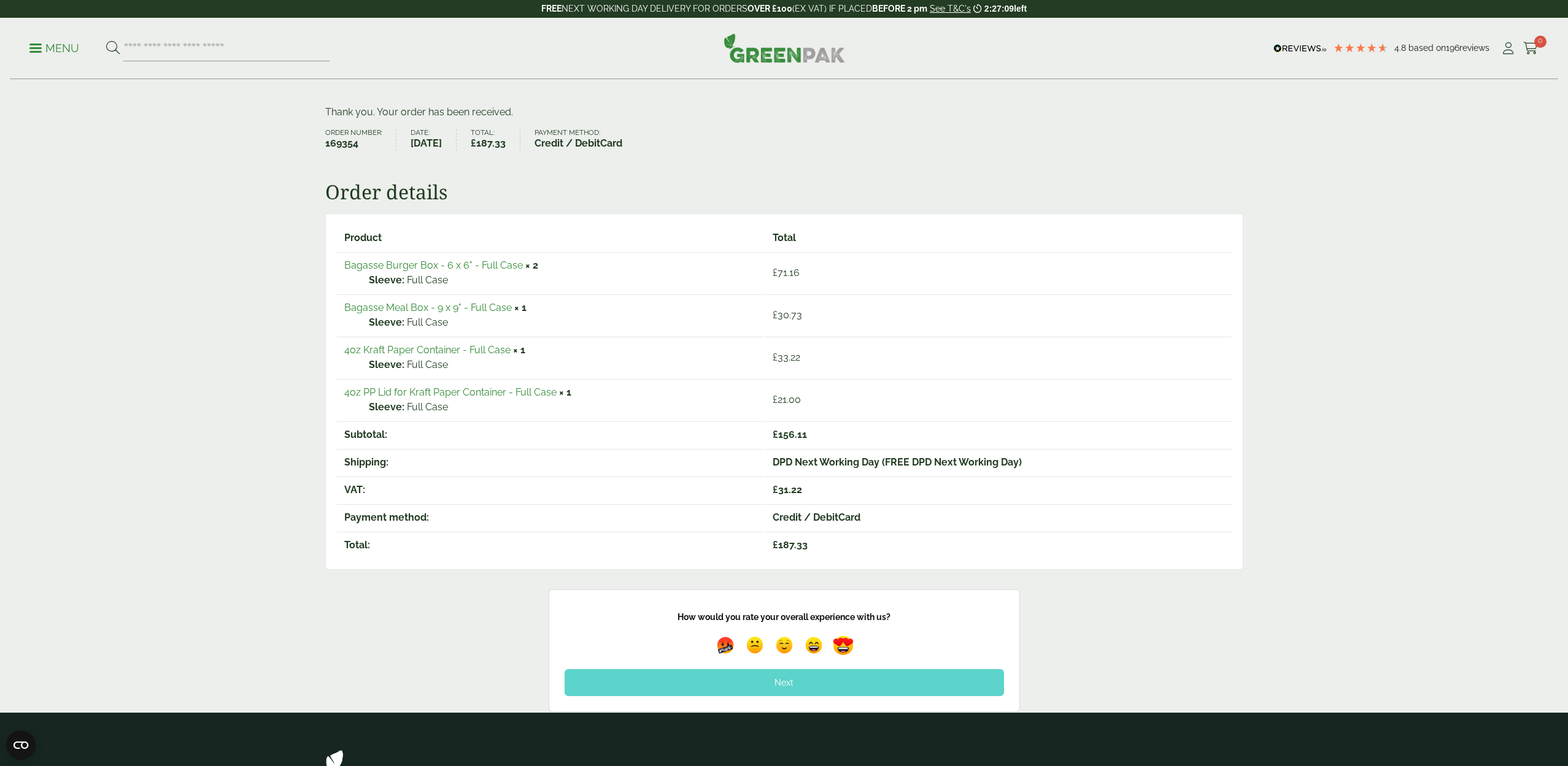
click at [840, 643] on img at bounding box center [843, 645] width 29 height 28
click at [779, 681] on div "Next" at bounding box center [784, 683] width 440 height 27
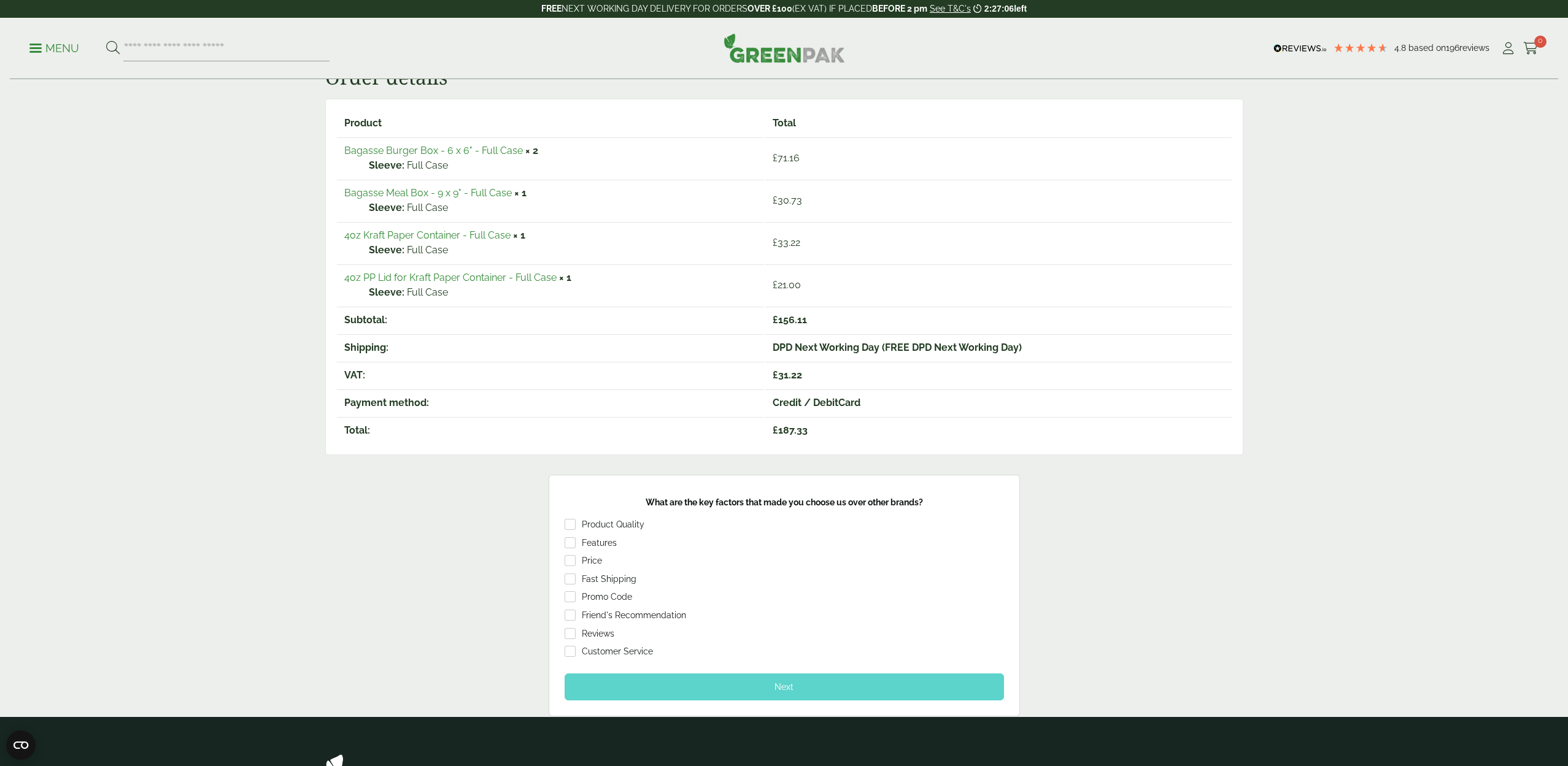
scroll to position [199, 0]
click at [782, 678] on div "Next" at bounding box center [784, 686] width 440 height 27
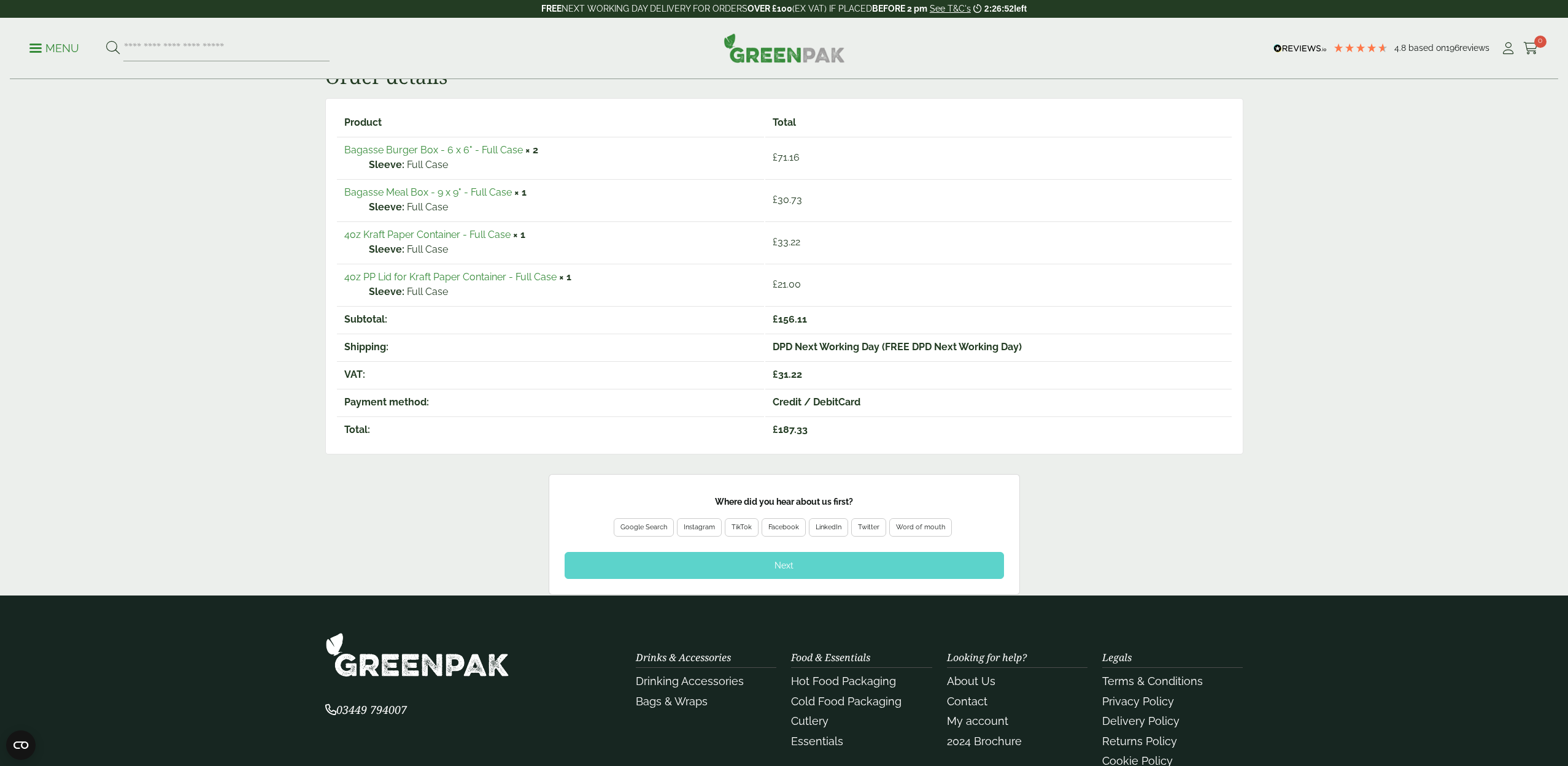
click at [631, 522] on div "Google Search" at bounding box center [644, 527] width 46 height 11
click at [749, 563] on div "Next" at bounding box center [784, 565] width 440 height 27
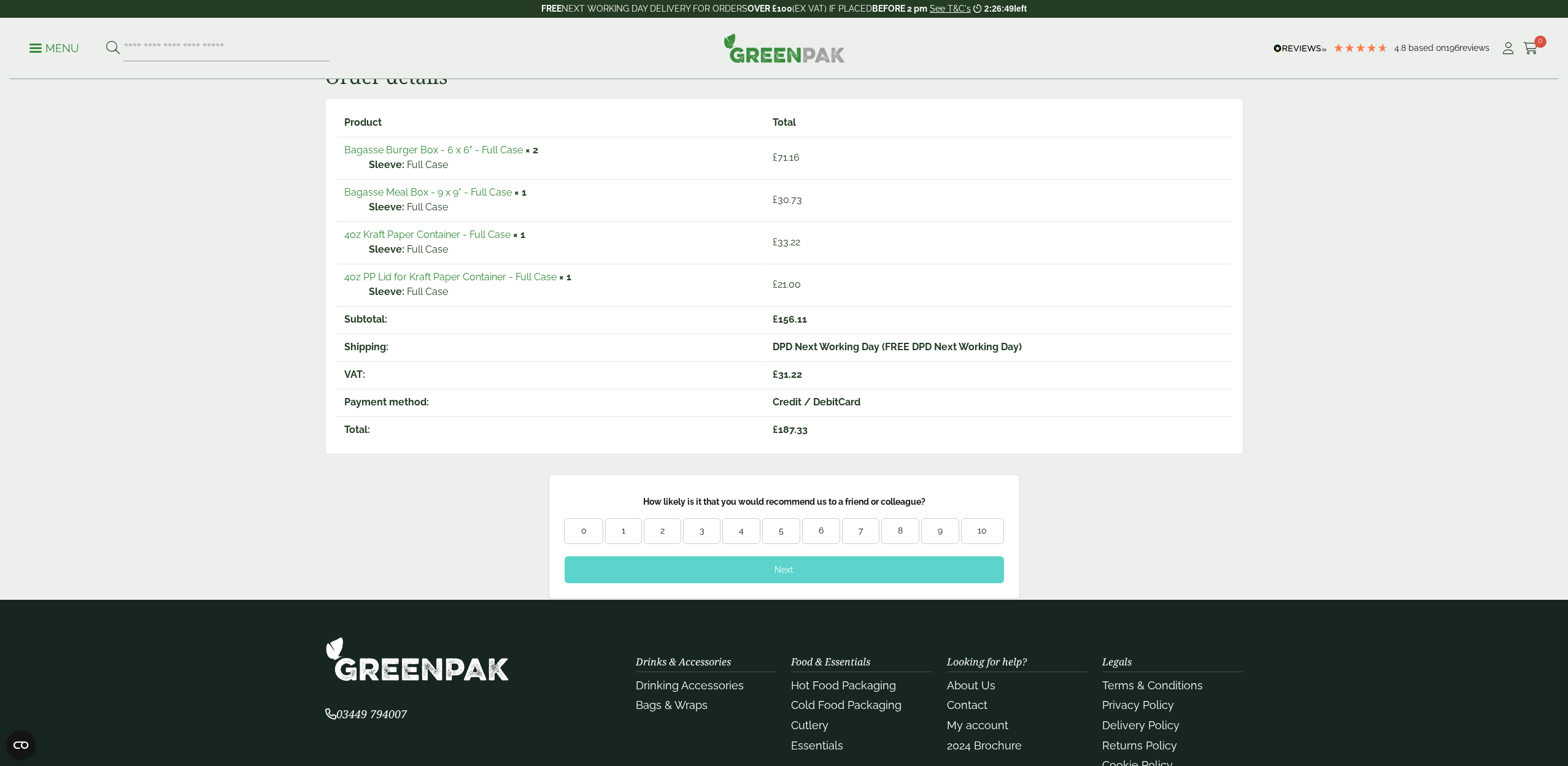
click at [989, 525] on div "10" at bounding box center [982, 531] width 41 height 13
click at [800, 566] on div "Next" at bounding box center [784, 569] width 440 height 27
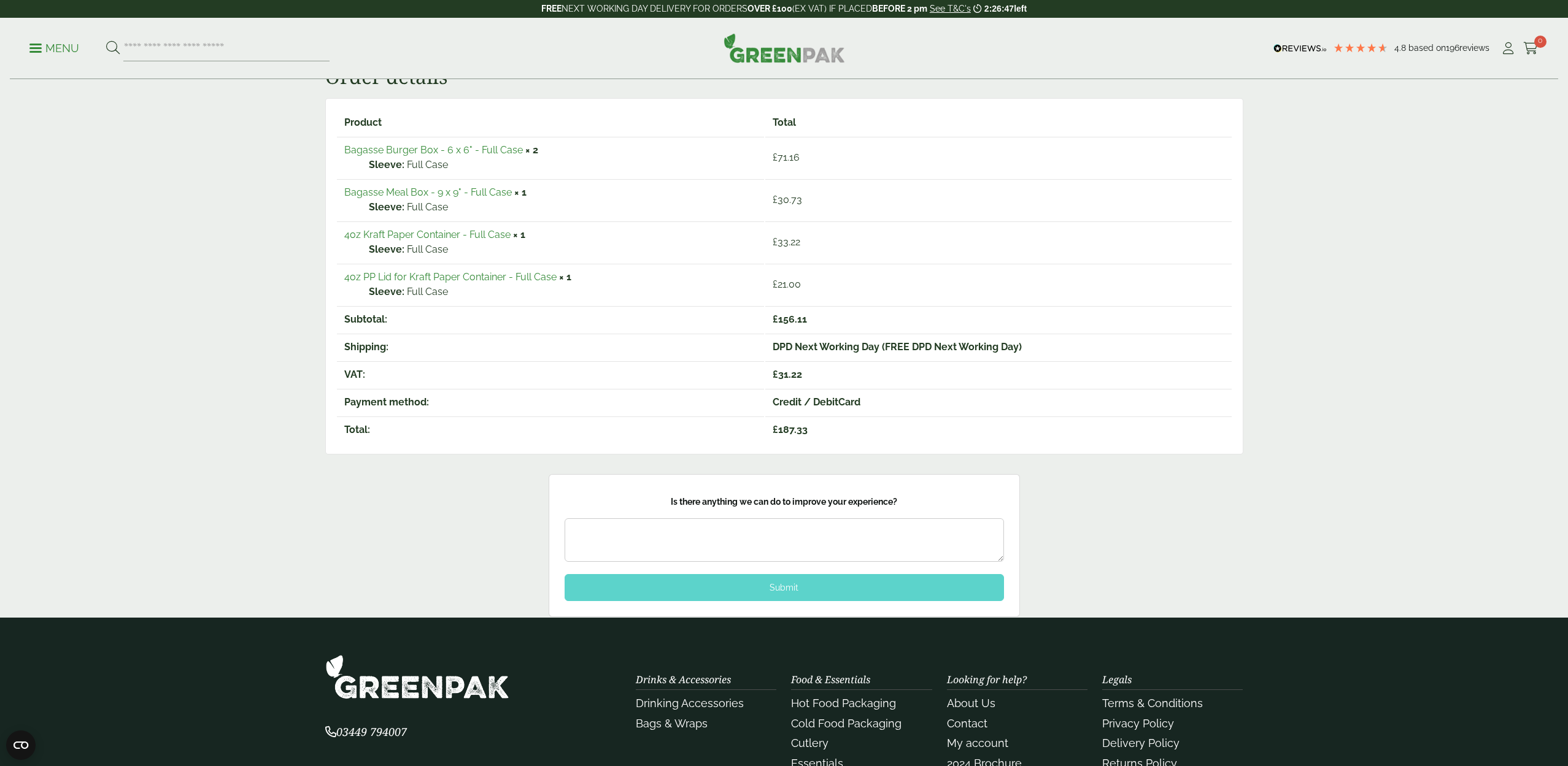
click at [788, 586] on div "Submit" at bounding box center [784, 587] width 440 height 27
